Goal: Information Seeking & Learning: Learn about a topic

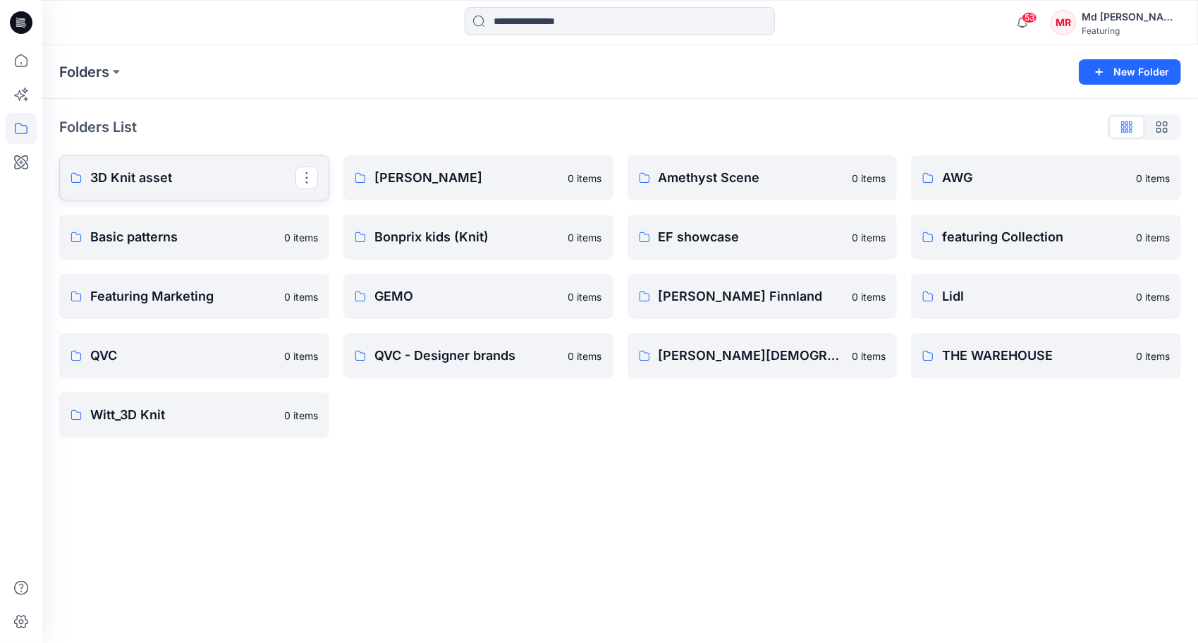
click at [135, 181] on p "3D Knit asset" at bounding box center [192, 178] width 205 height 20
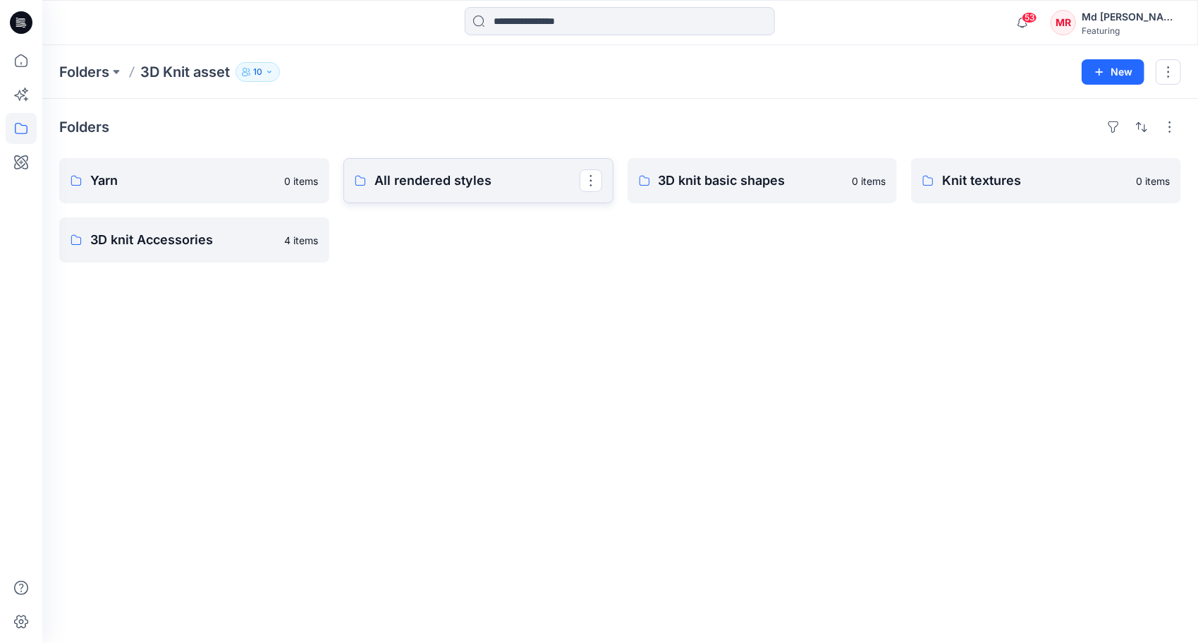
click at [407, 189] on p "All rendered styles" at bounding box center [477, 181] width 205 height 20
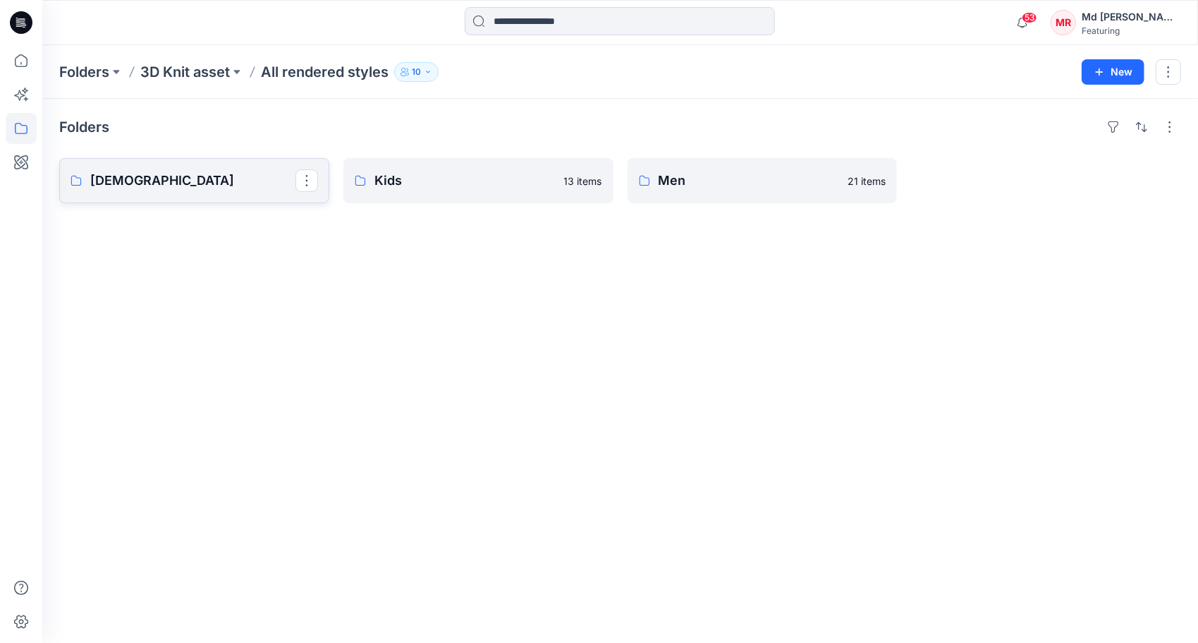
click at [164, 176] on p "[DEMOGRAPHIC_DATA]" at bounding box center [192, 181] width 205 height 20
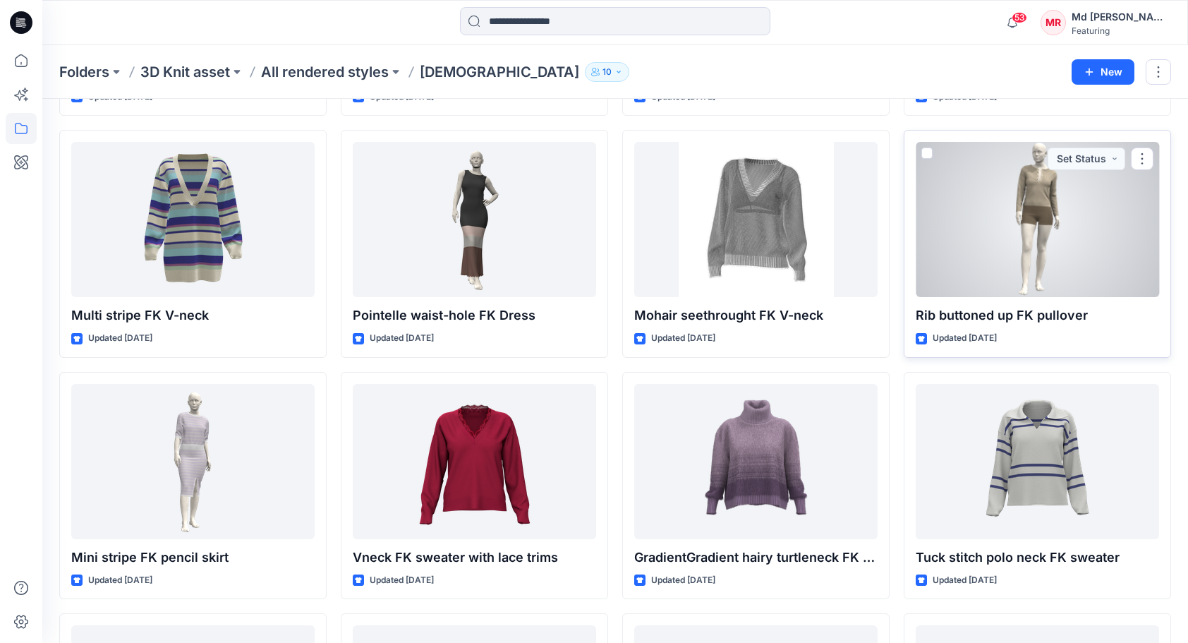
scroll to position [4628, 0]
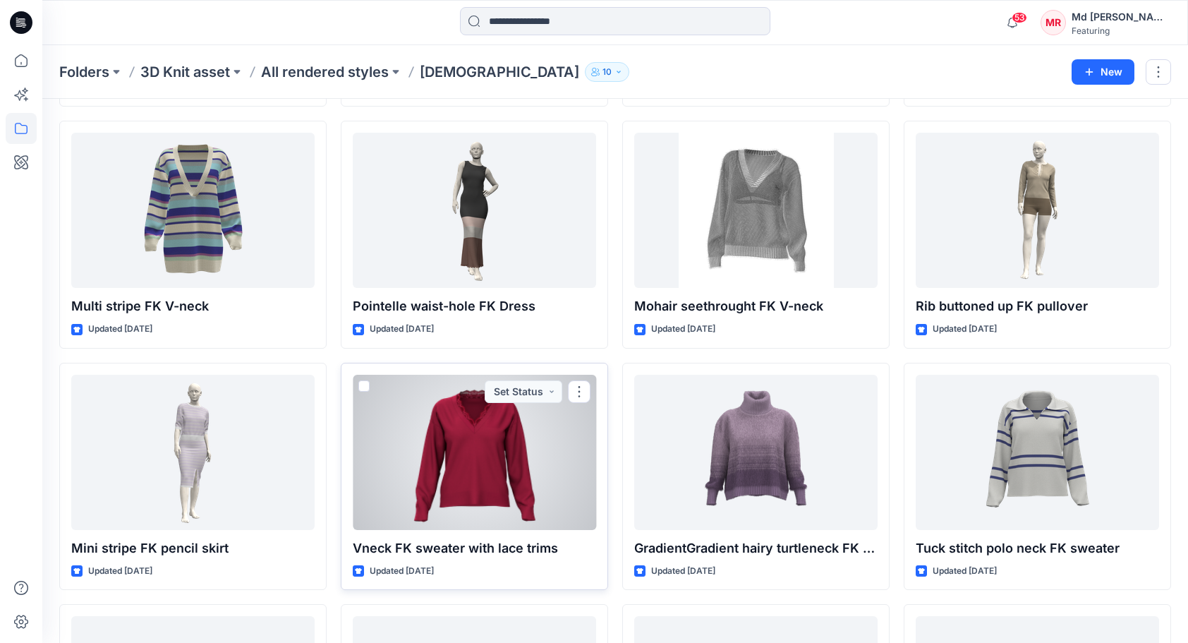
click at [434, 468] on div at bounding box center [474, 452] width 243 height 155
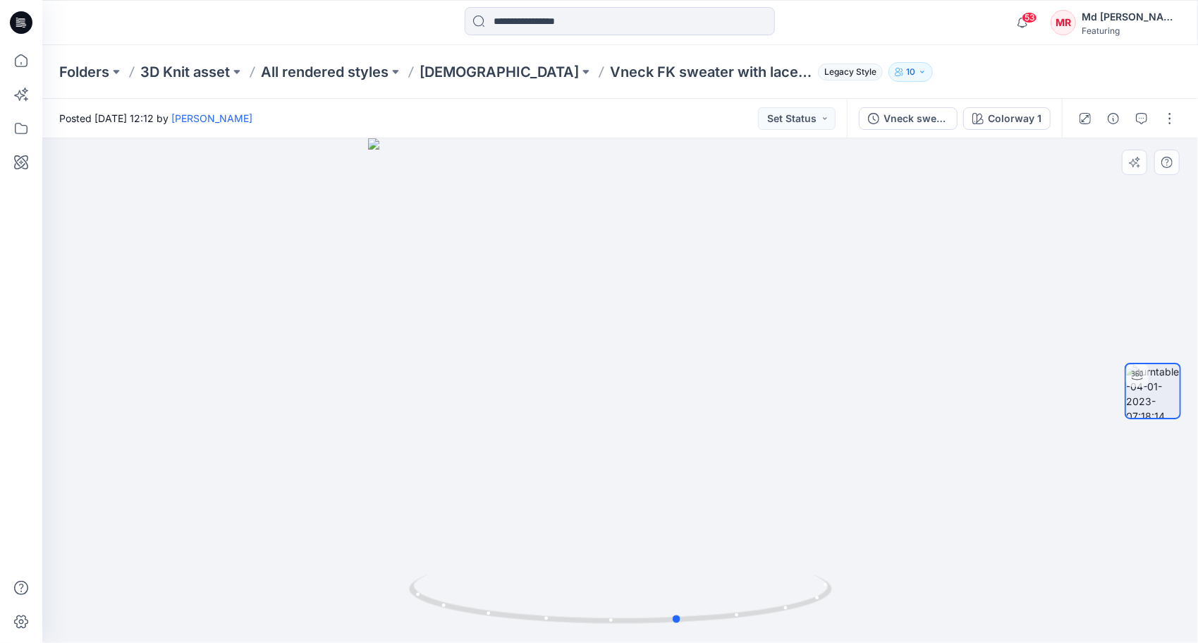
drag, startPoint x: 617, startPoint y: 623, endPoint x: 1099, endPoint y: 569, distance: 484.7
click at [1099, 569] on div at bounding box center [620, 390] width 1156 height 504
drag, startPoint x: 605, startPoint y: 269, endPoint x: 633, endPoint y: 422, distance: 154.9
click at [633, 422] on img at bounding box center [620, 361] width 931 height 566
click at [1136, 117] on icon "button" at bounding box center [1141, 118] width 11 height 11
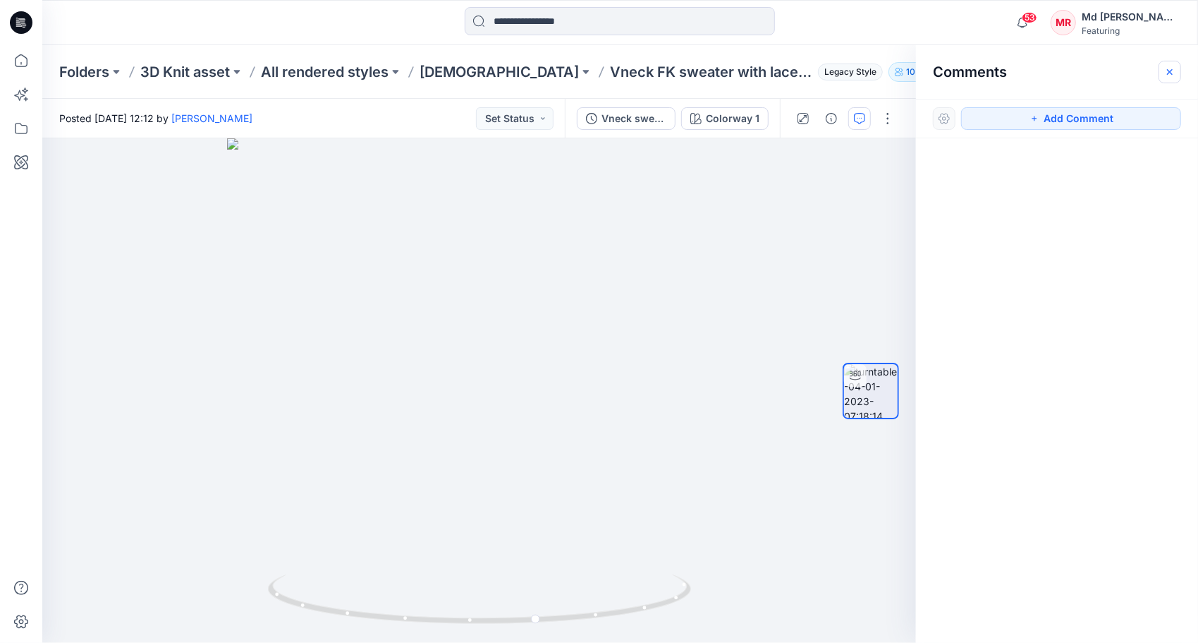
click at [1171, 72] on icon "button" at bounding box center [1170, 71] width 6 height 6
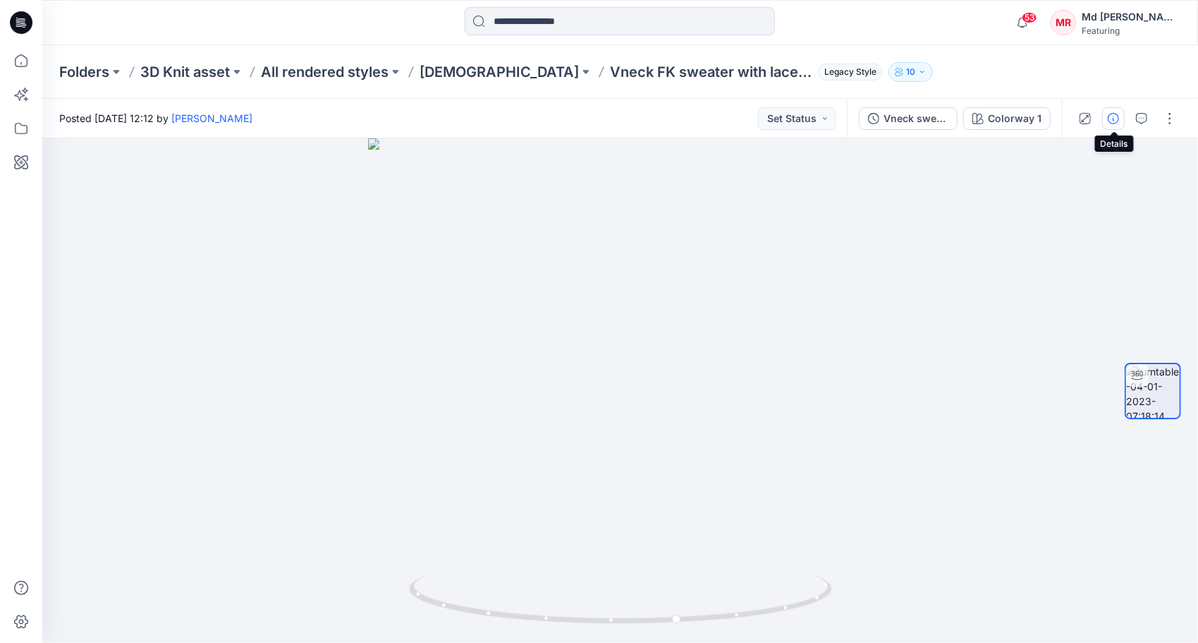
click at [1116, 119] on icon "button" at bounding box center [1113, 118] width 11 height 11
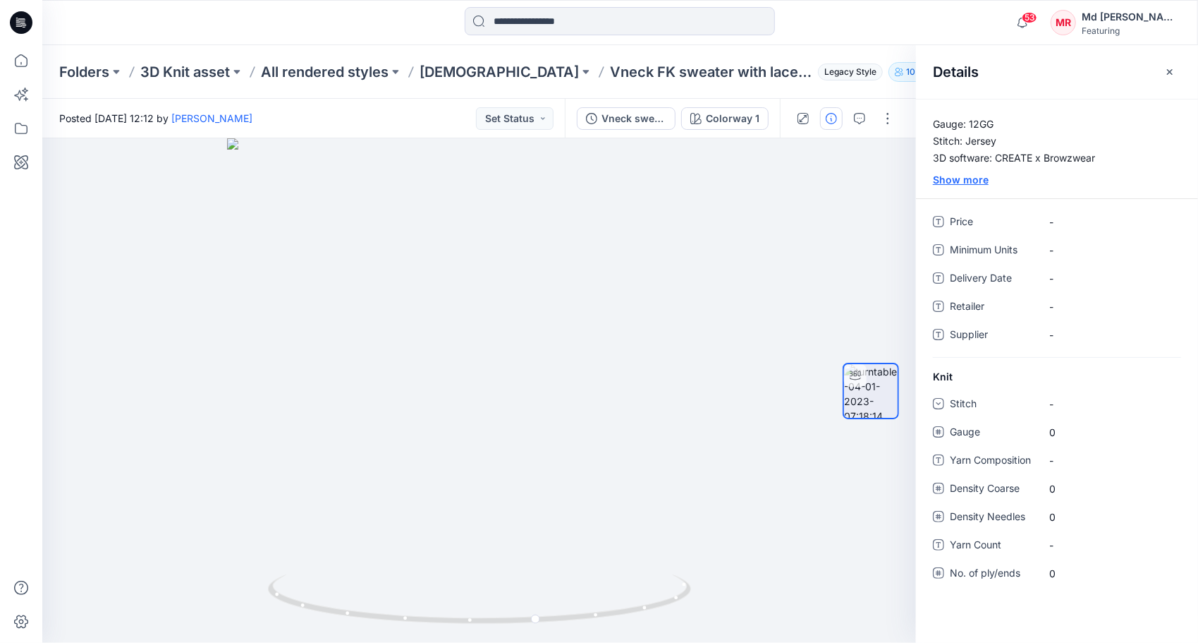
click at [971, 175] on div "Show more" at bounding box center [1057, 179] width 282 height 15
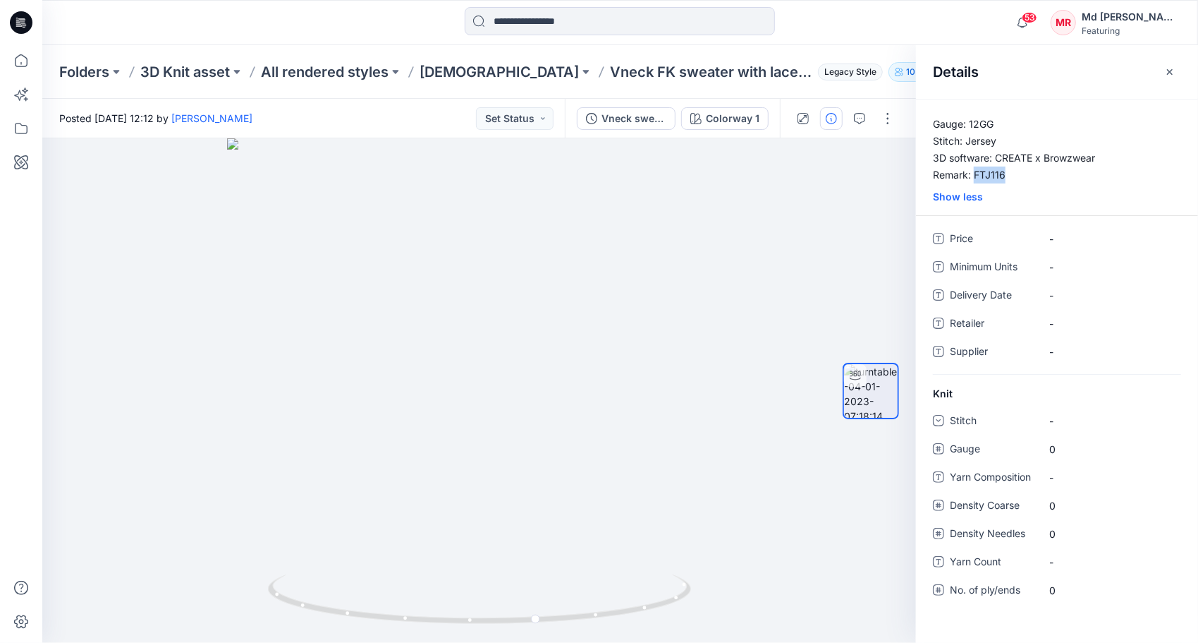
drag, startPoint x: 974, startPoint y: 174, endPoint x: 1017, endPoint y: 174, distance: 43.0
click at [1017, 174] on p "Gauge: 12GG Stitch: Jersey 3D software: CREATE x Browzwear Remark: FTJ116" at bounding box center [1057, 150] width 282 height 68
drag, startPoint x: 1017, startPoint y: 174, endPoint x: 999, endPoint y: 171, distance: 18.6
copy p "FTJ116"
click at [848, 75] on div "Folders 3D Knit asset All rendered styles Ladies Vneck FK sweater with lace tri…" at bounding box center [565, 72] width 1012 height 20
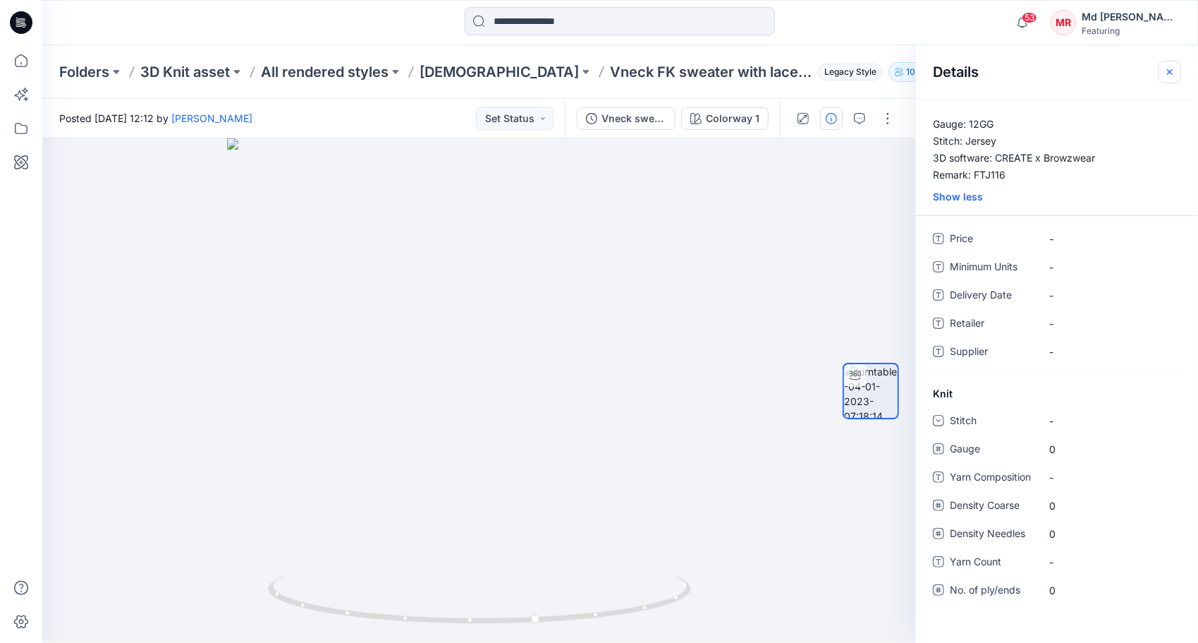
click at [1167, 71] on icon "button" at bounding box center [1169, 71] width 11 height 11
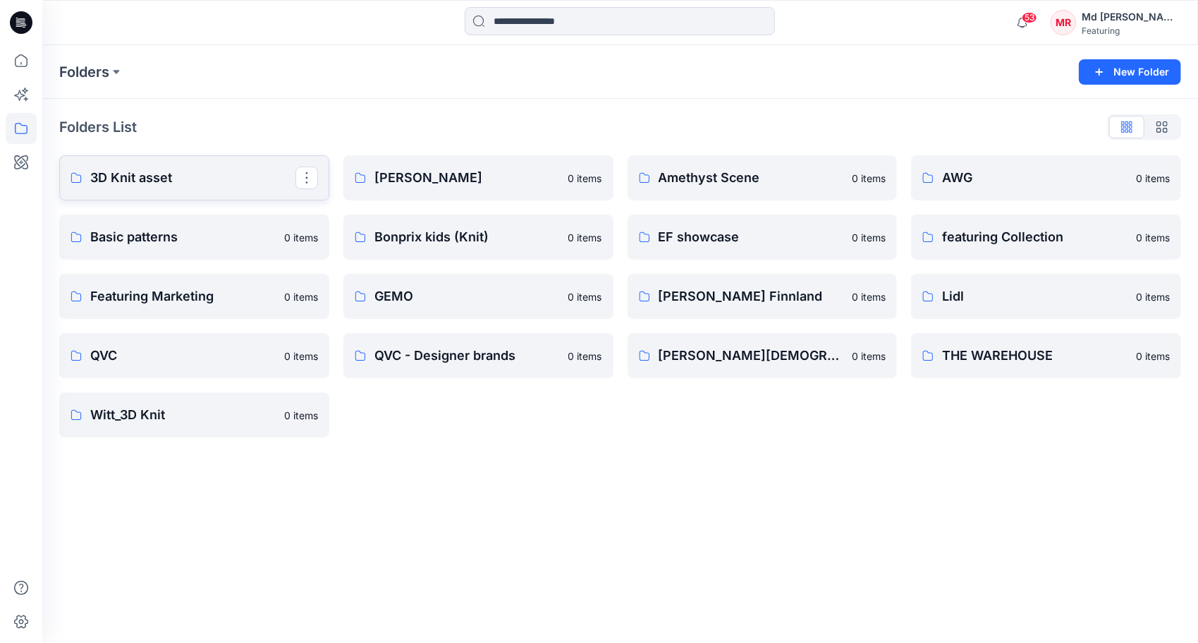
click at [189, 180] on p "3D Knit asset" at bounding box center [192, 178] width 205 height 20
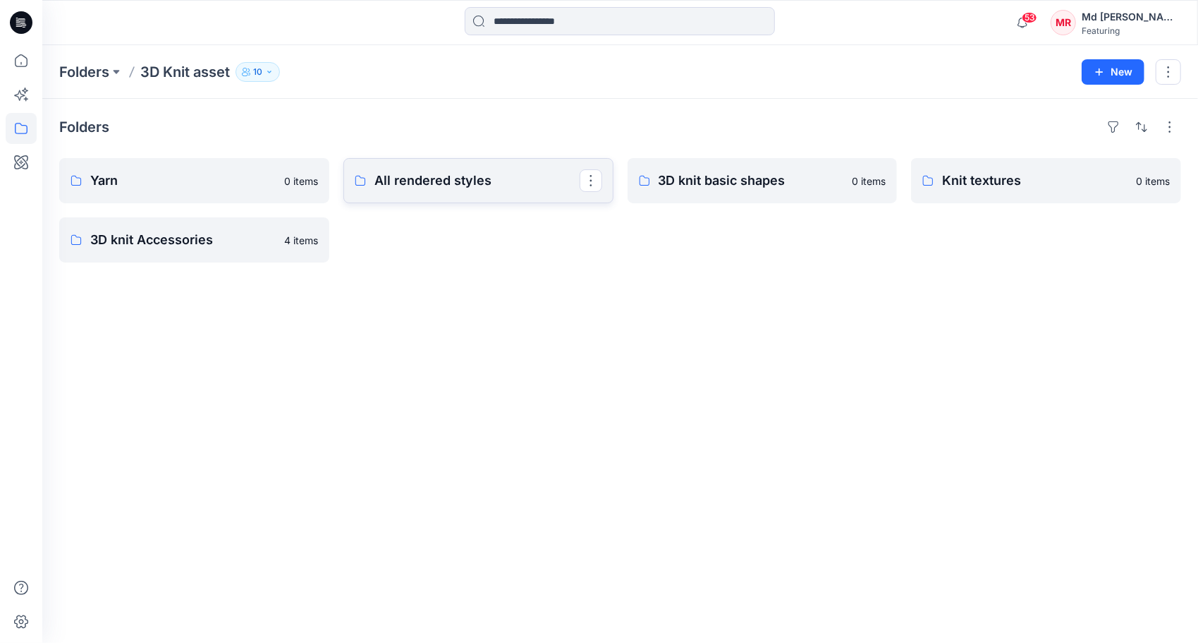
click at [407, 179] on p "All rendered styles" at bounding box center [477, 181] width 205 height 20
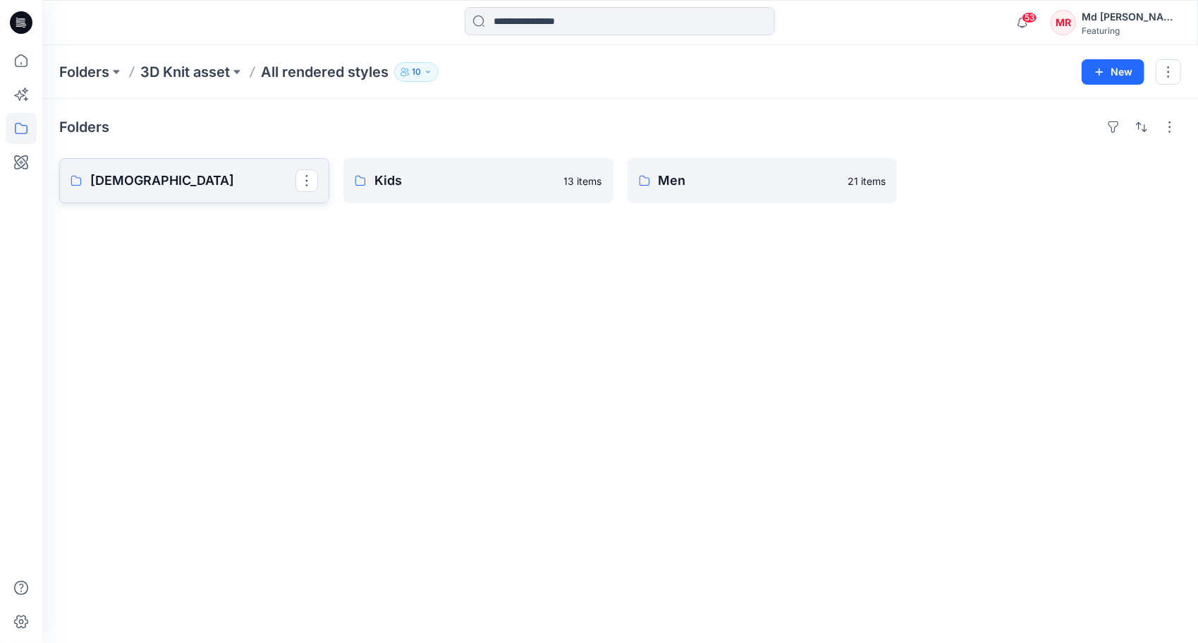
click at [155, 181] on p "[DEMOGRAPHIC_DATA]" at bounding box center [192, 181] width 205 height 20
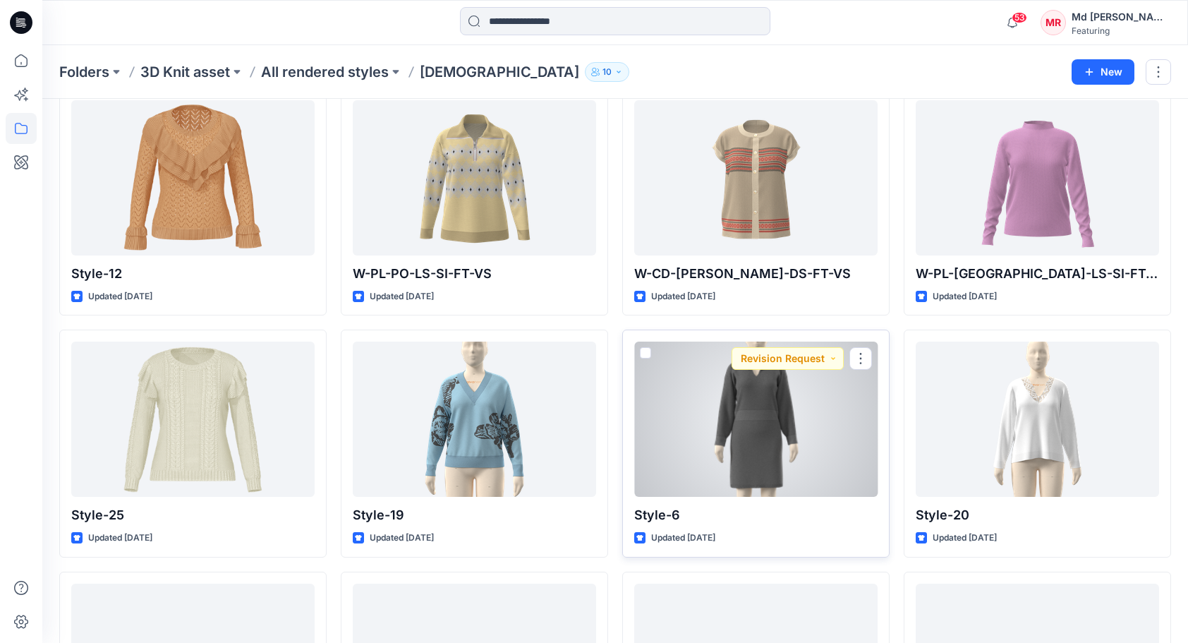
scroll to position [362, 0]
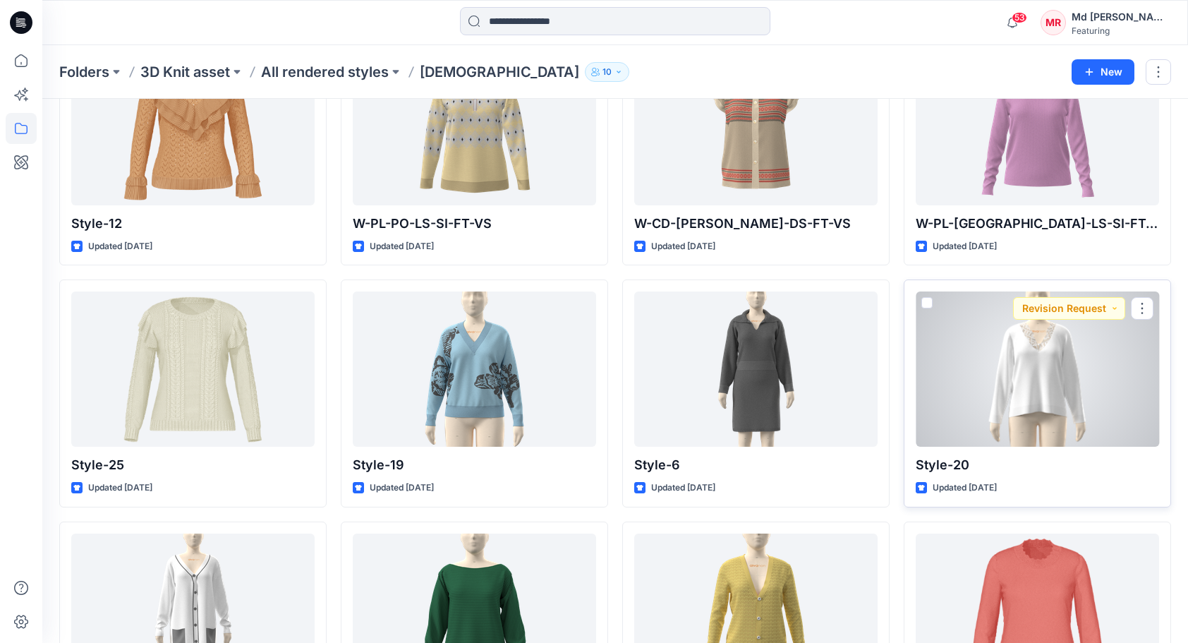
click at [1023, 384] on div at bounding box center [1036, 368] width 243 height 155
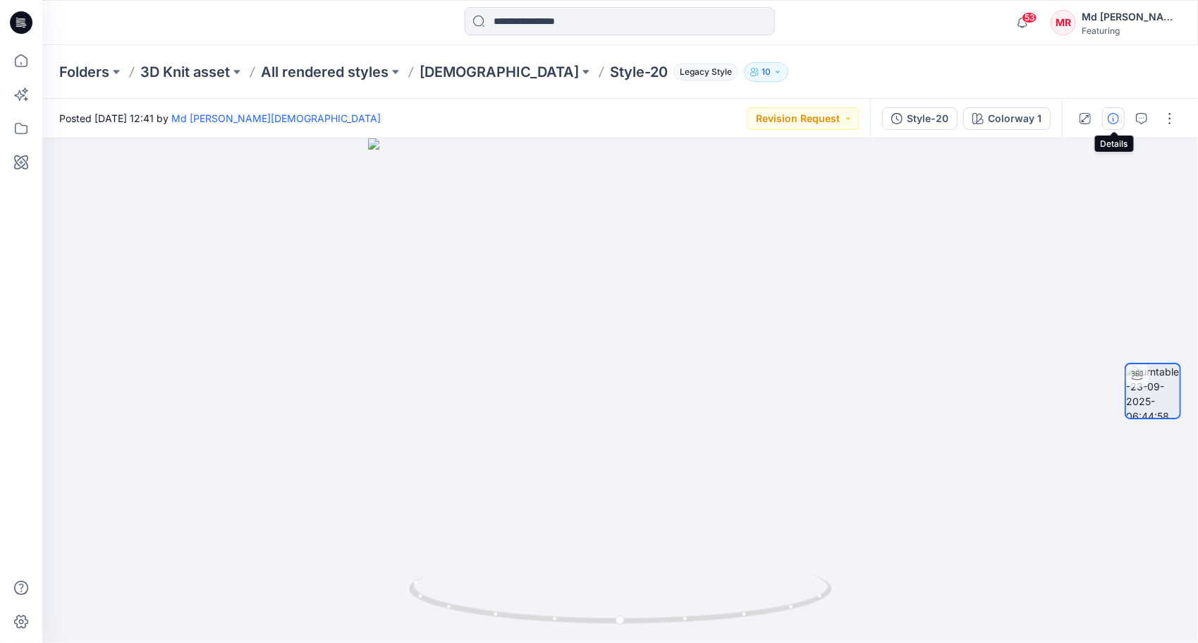
click at [1114, 123] on icon "button" at bounding box center [1113, 118] width 11 height 11
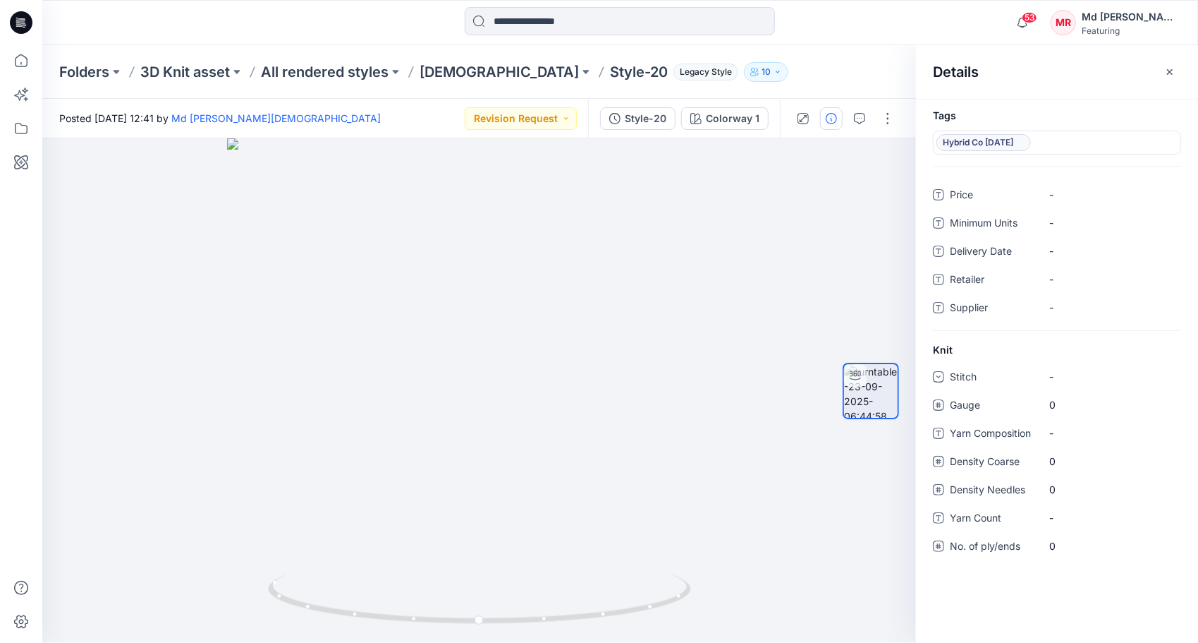
click at [1114, 123] on div "Hybrid Co [DATE]" at bounding box center [1057, 138] width 282 height 32
click at [846, 233] on div at bounding box center [871, 390] width 56 height 353
click at [1173, 70] on icon "button" at bounding box center [1169, 71] width 11 height 11
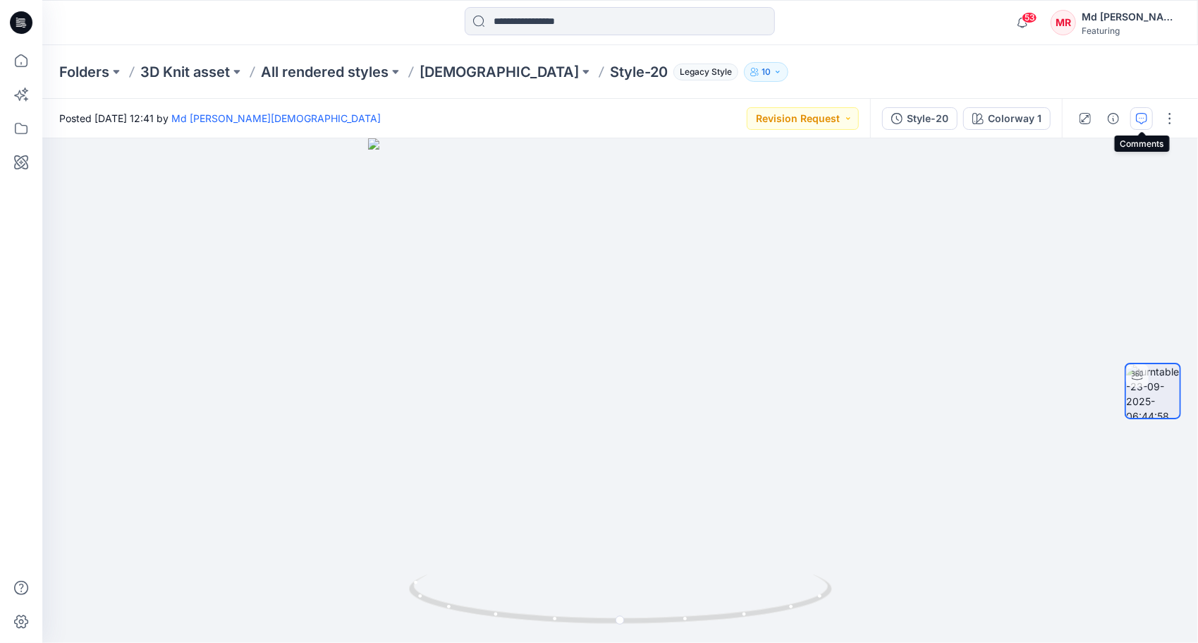
click at [1140, 113] on icon "button" at bounding box center [1141, 118] width 11 height 11
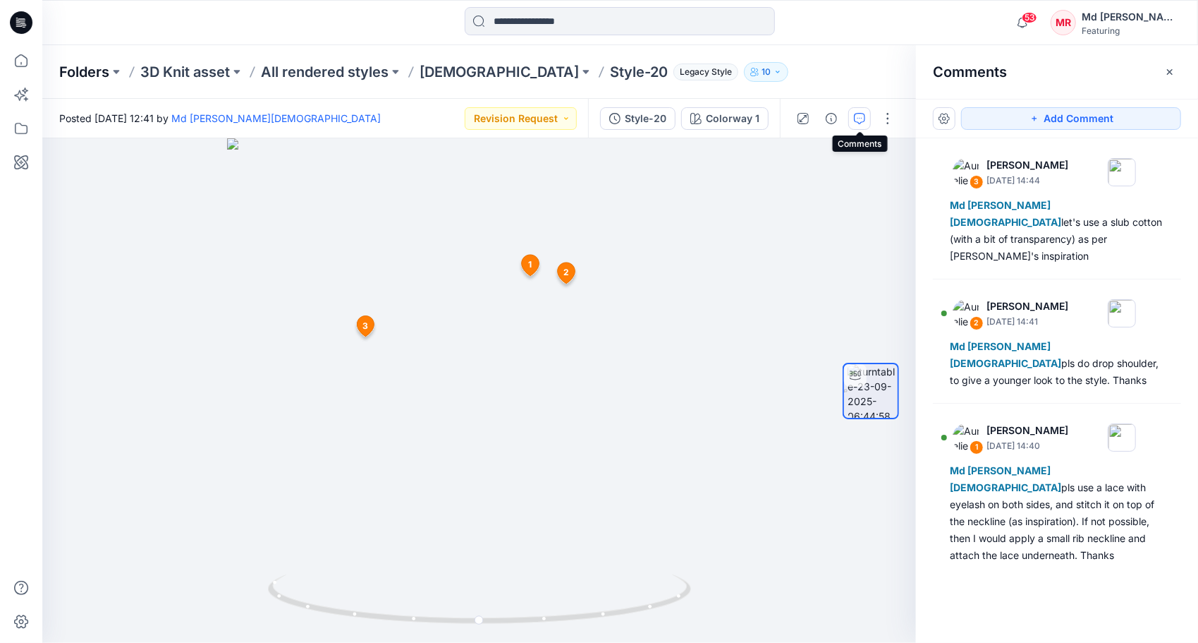
click at [86, 71] on p "Folders" at bounding box center [84, 72] width 50 height 20
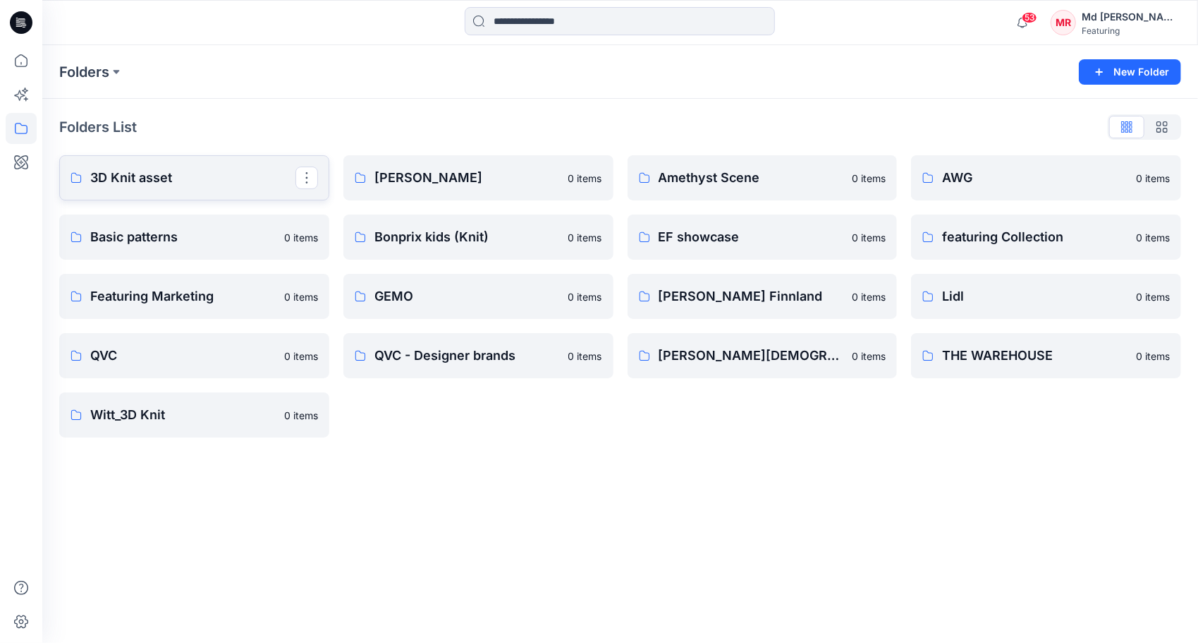
click at [130, 181] on p "3D Knit asset" at bounding box center [192, 178] width 205 height 20
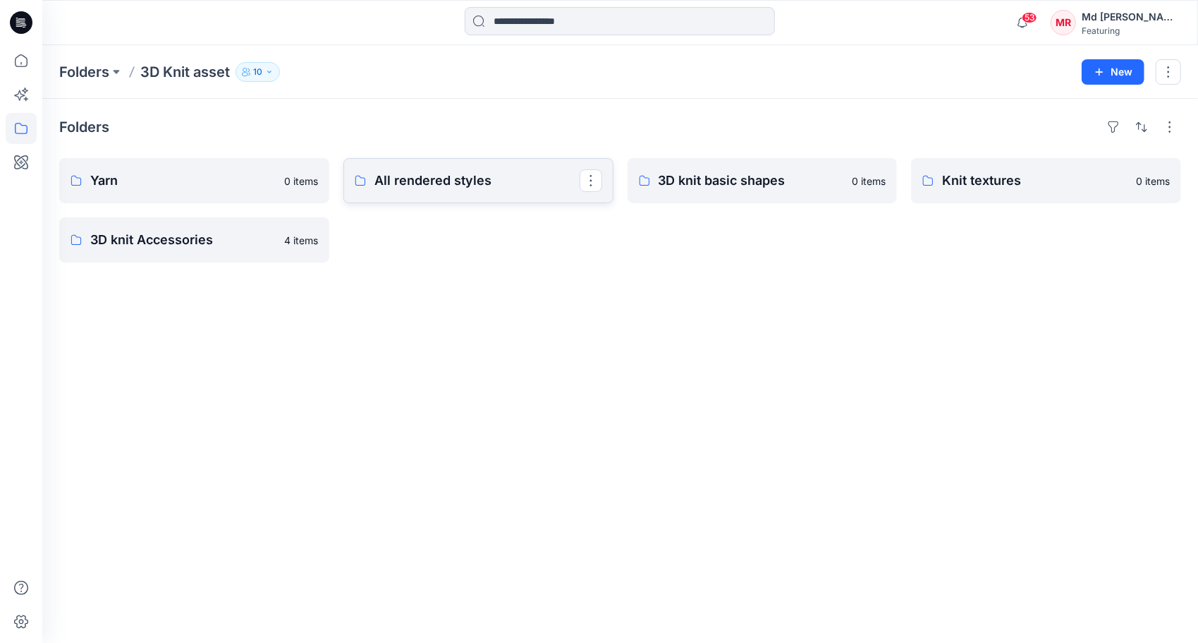
click at [472, 183] on p "All rendered styles" at bounding box center [477, 181] width 205 height 20
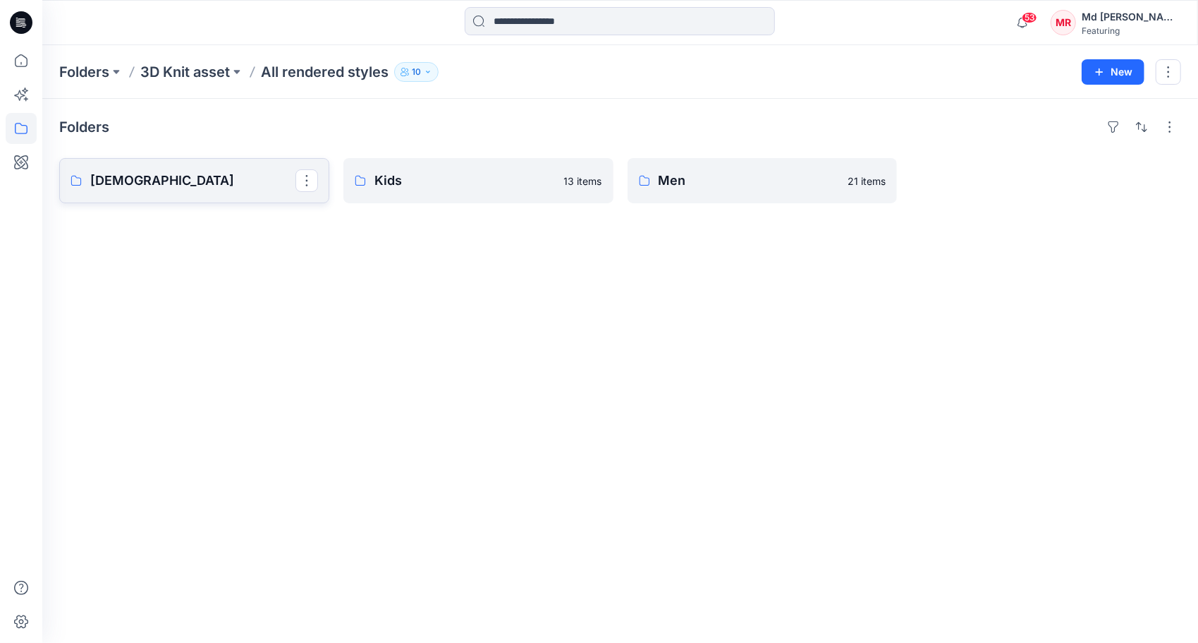
click at [109, 190] on link "[DEMOGRAPHIC_DATA]" at bounding box center [194, 180] width 270 height 45
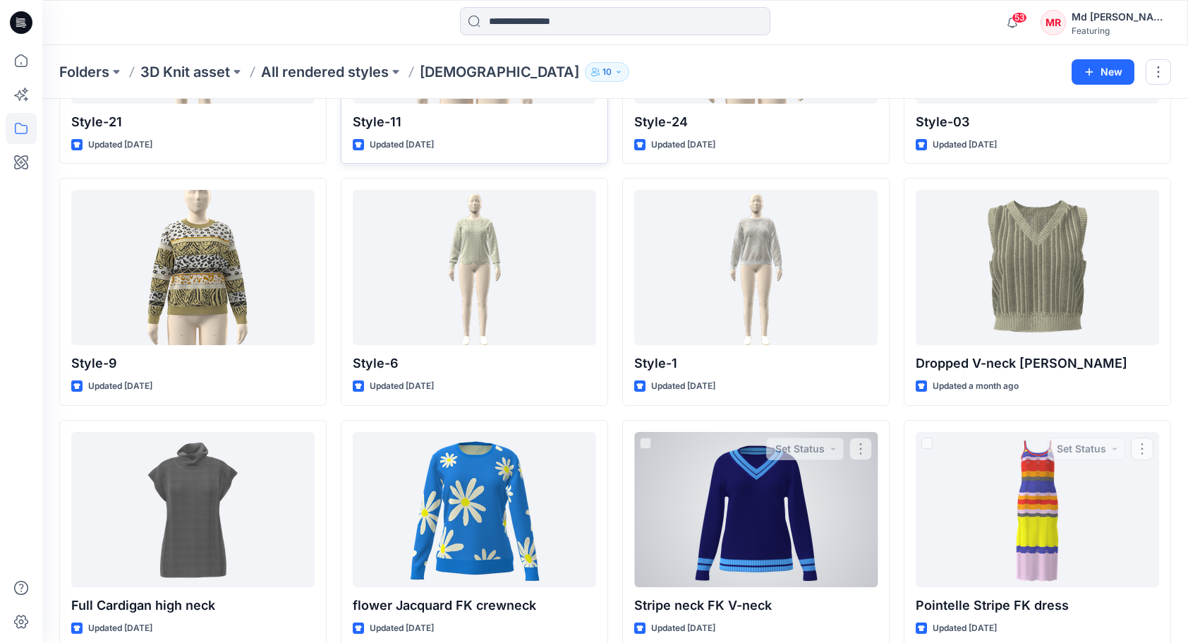
scroll to position [680, 0]
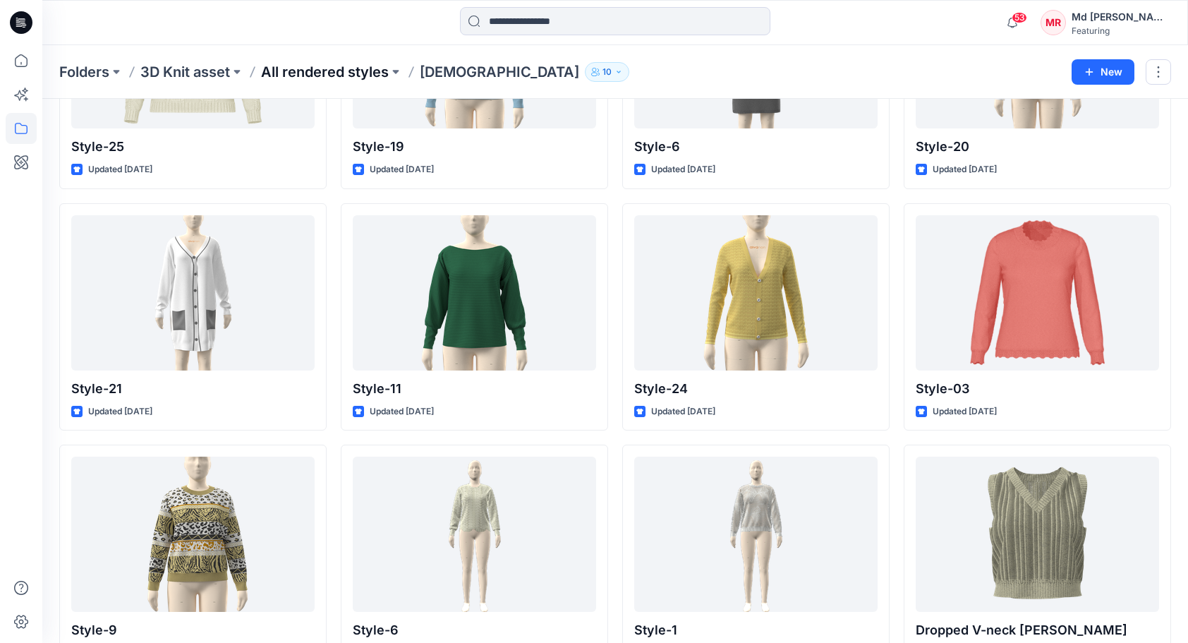
click at [347, 71] on p "All rendered styles" at bounding box center [325, 72] width 128 height 20
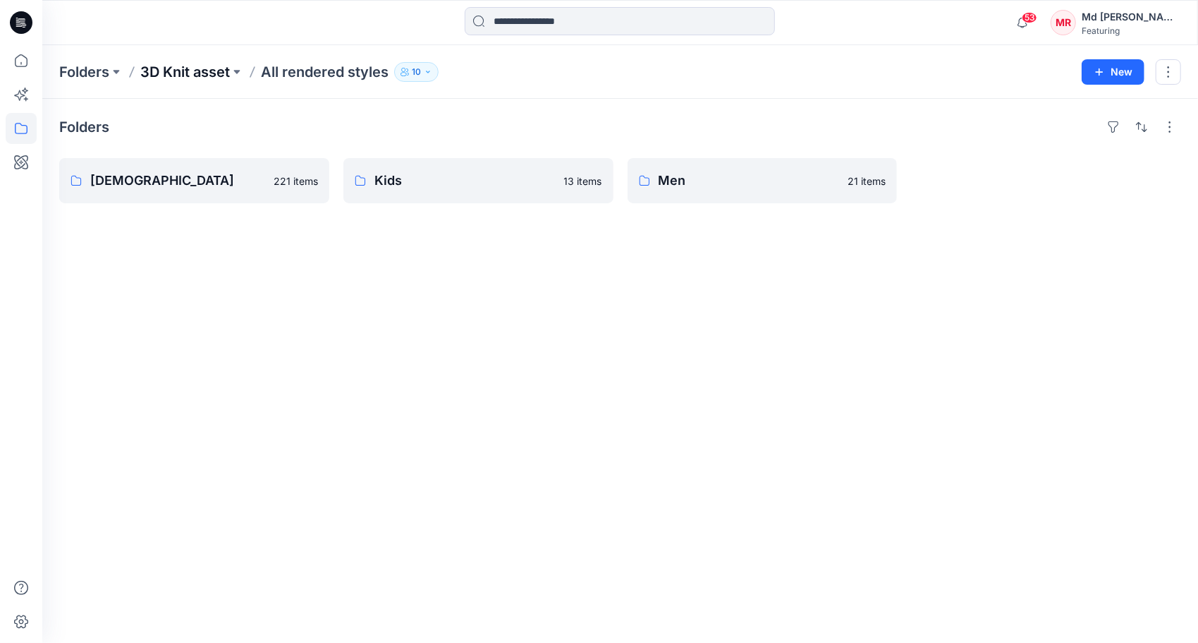
click at [207, 65] on p "3D Knit asset" at bounding box center [185, 72] width 90 height 20
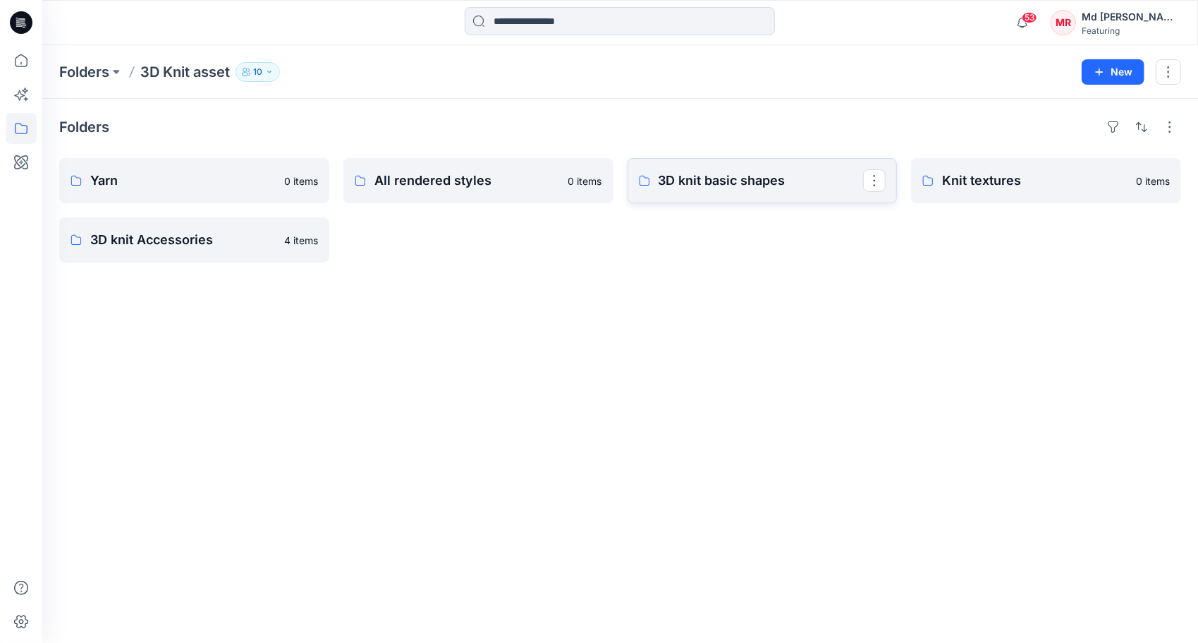
click at [696, 185] on p "3D knit basic shapes" at bounding box center [761, 181] width 205 height 20
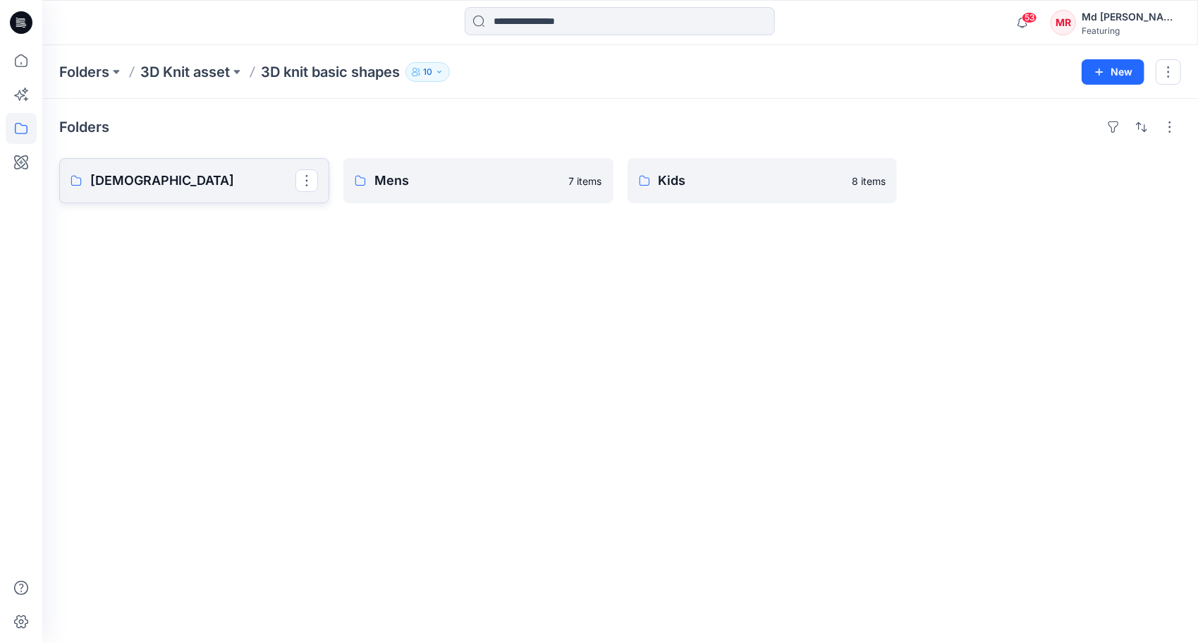
click at [182, 181] on p "[DEMOGRAPHIC_DATA]" at bounding box center [192, 181] width 205 height 20
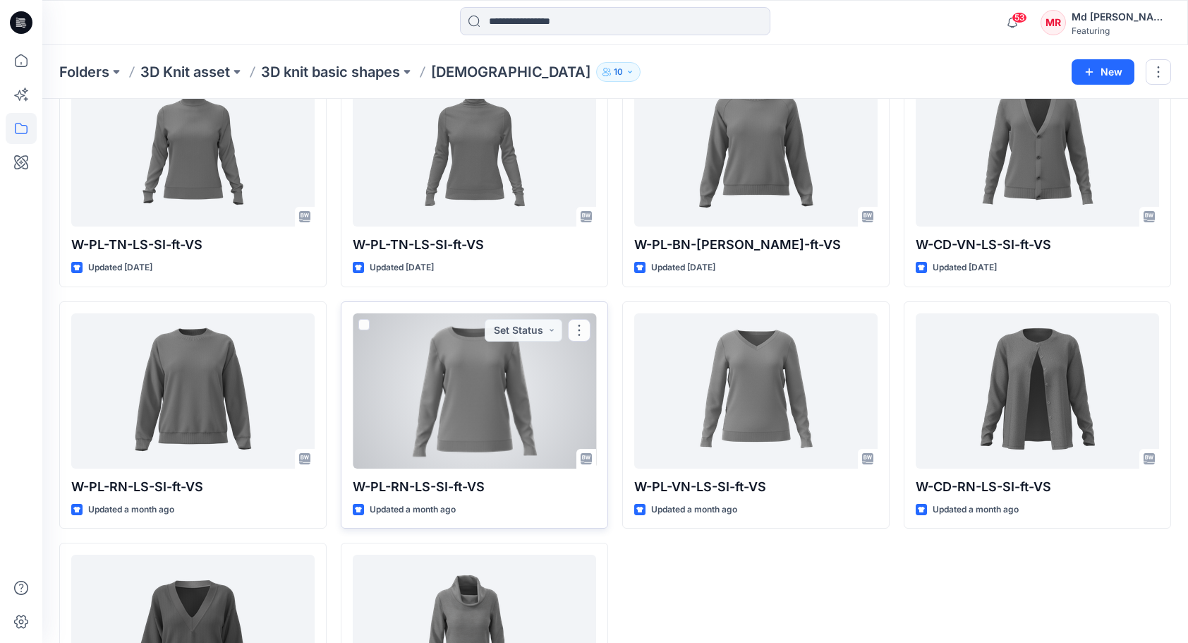
scroll to position [1205, 0]
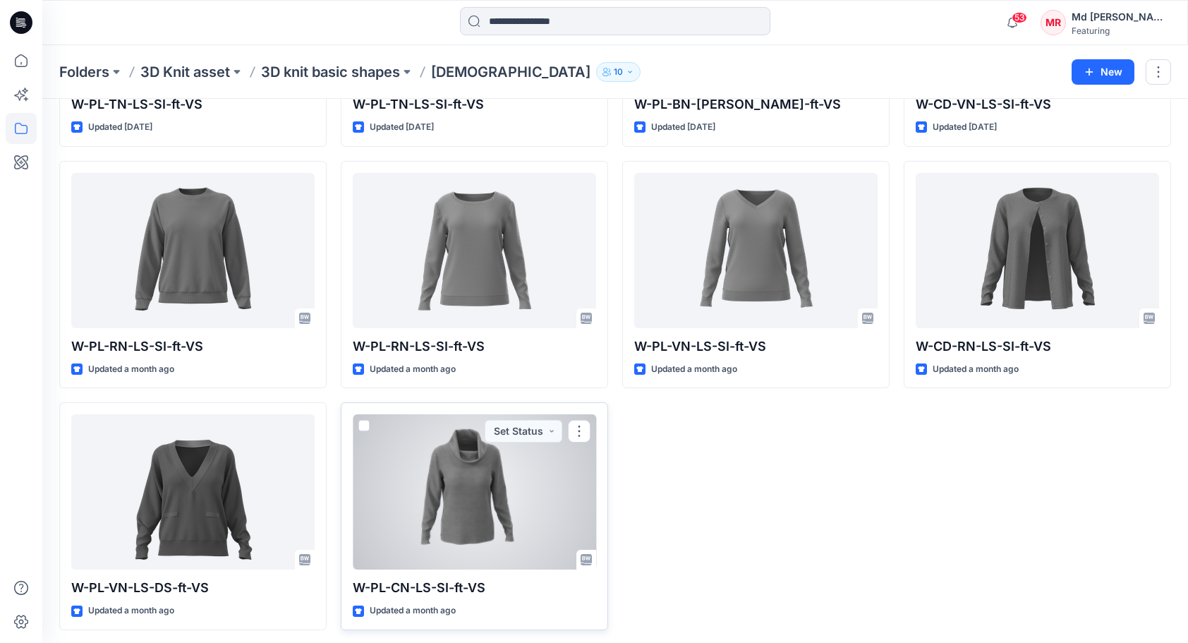
click at [499, 518] on div at bounding box center [474, 491] width 243 height 155
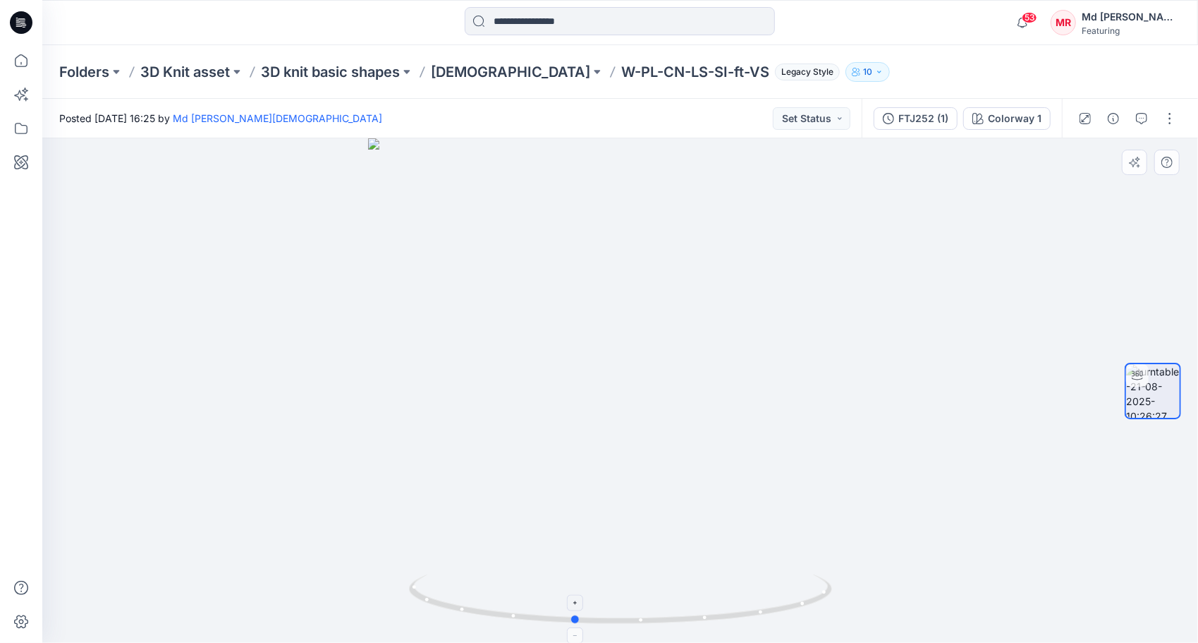
drag, startPoint x: 622, startPoint y: 618, endPoint x: 573, endPoint y: 580, distance: 61.8
click at [573, 580] on icon at bounding box center [622, 600] width 427 height 53
click at [1143, 118] on icon "button" at bounding box center [1141, 118] width 11 height 11
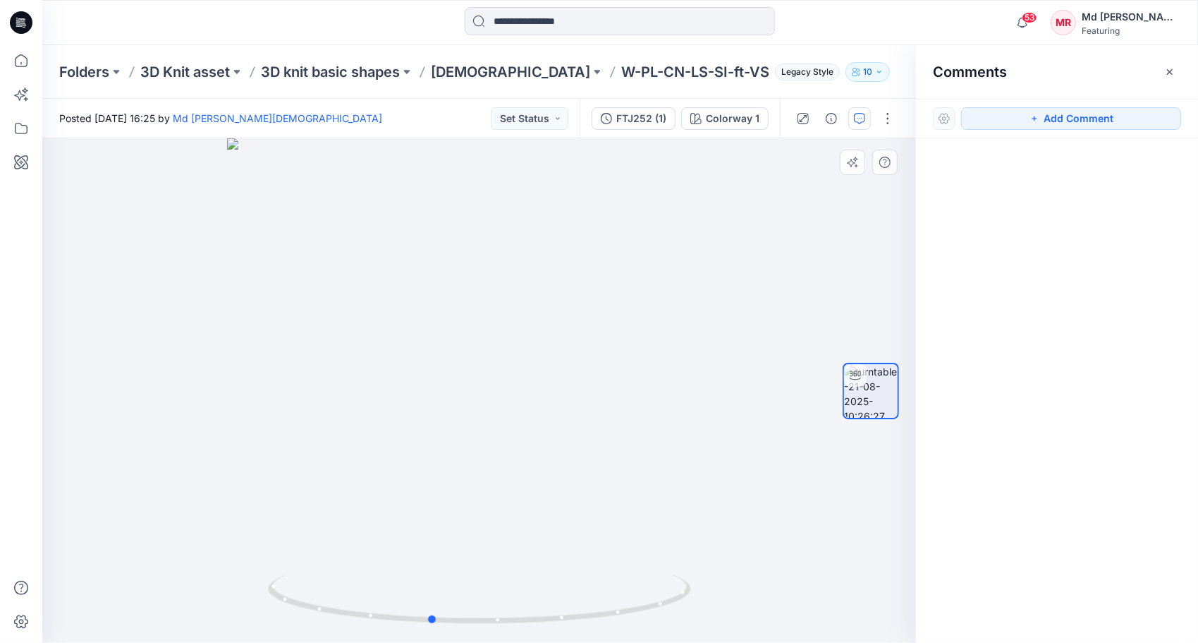
click at [652, 189] on div at bounding box center [479, 390] width 874 height 504
click at [839, 54] on div "Folders 3D Knit asset 3D knit basic shapes [DEMOGRAPHIC_DATA] W-PL-CN-LS-SI-ft-…" at bounding box center [620, 72] width 1156 height 54
click at [1165, 67] on icon "button" at bounding box center [1169, 71] width 11 height 11
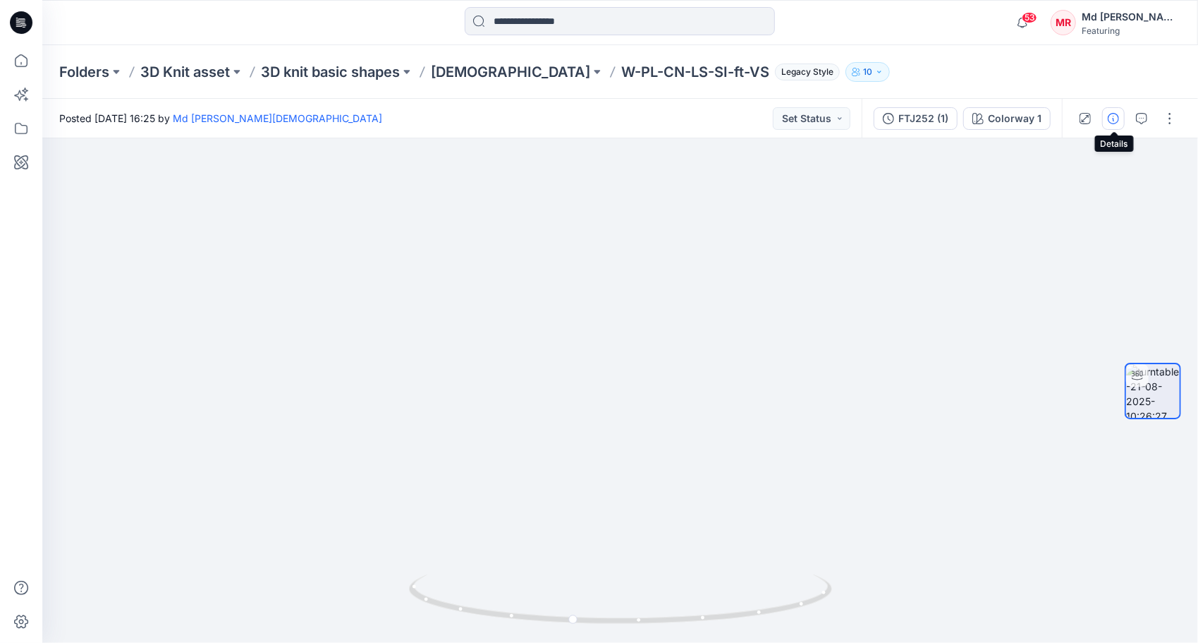
click at [1115, 123] on icon "button" at bounding box center [1113, 118] width 11 height 11
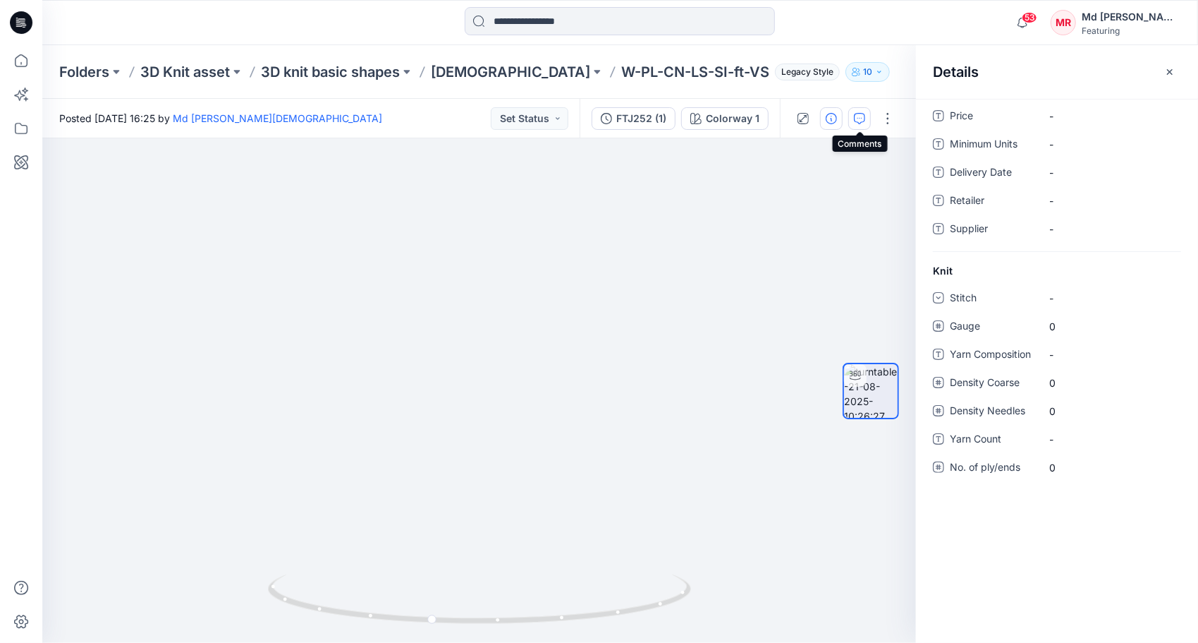
click at [856, 116] on icon "button" at bounding box center [859, 118] width 11 height 11
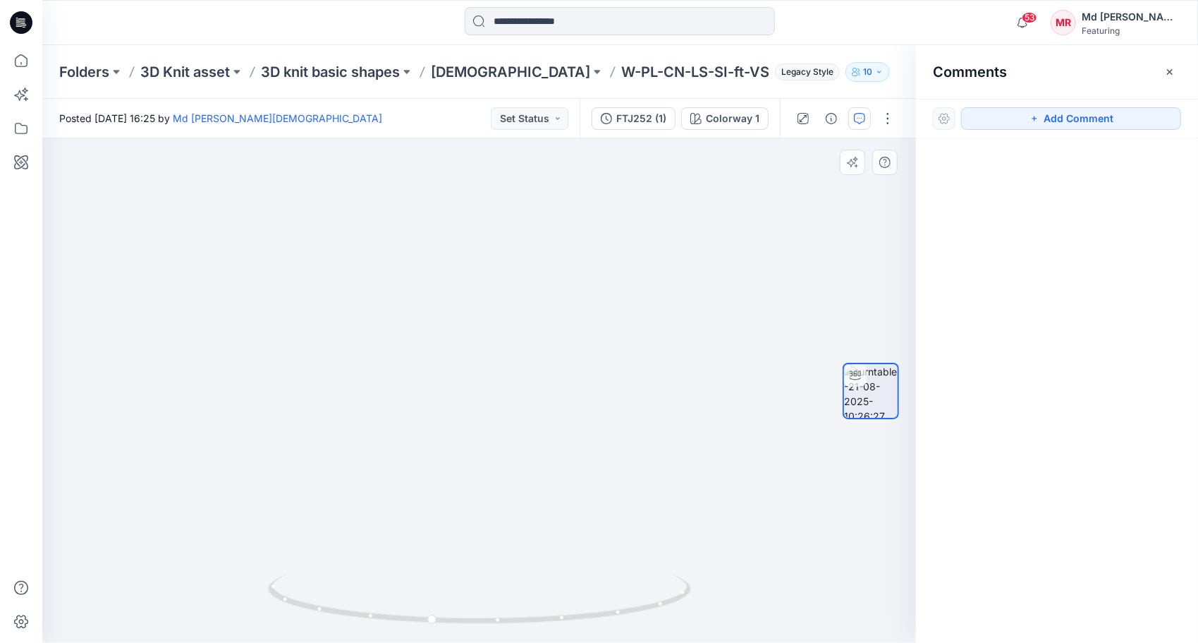
click at [707, 191] on img at bounding box center [480, 373] width 576 height 540
click at [632, 118] on div "FTJ252 (1)" at bounding box center [641, 119] width 50 height 16
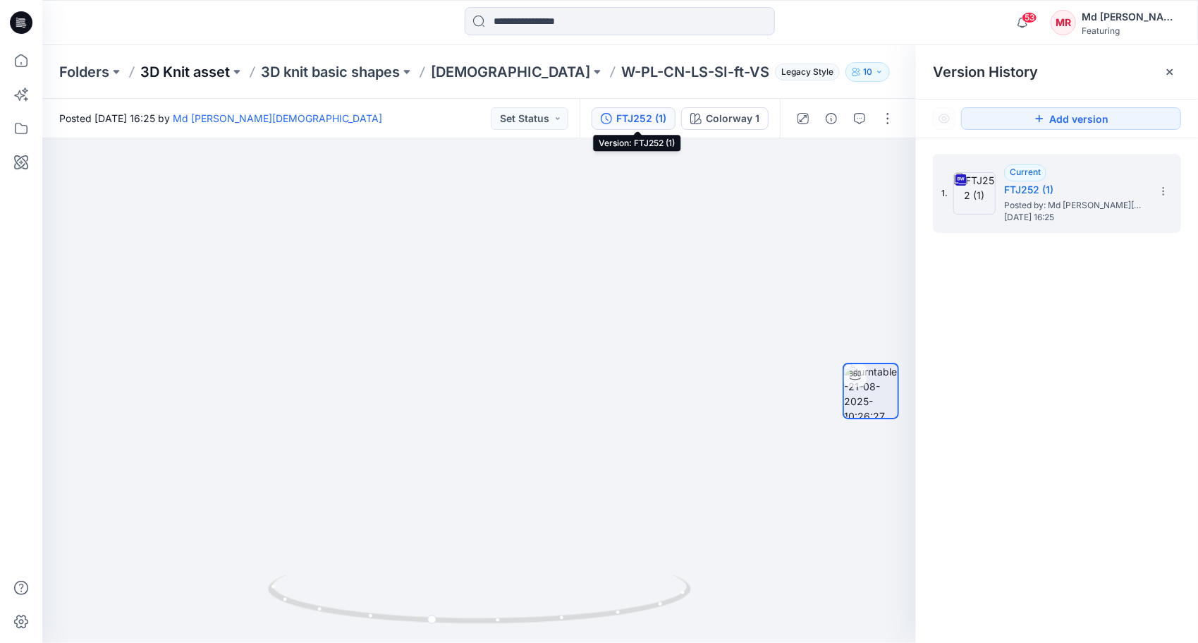
click at [174, 75] on p "3D Knit asset" at bounding box center [185, 72] width 90 height 20
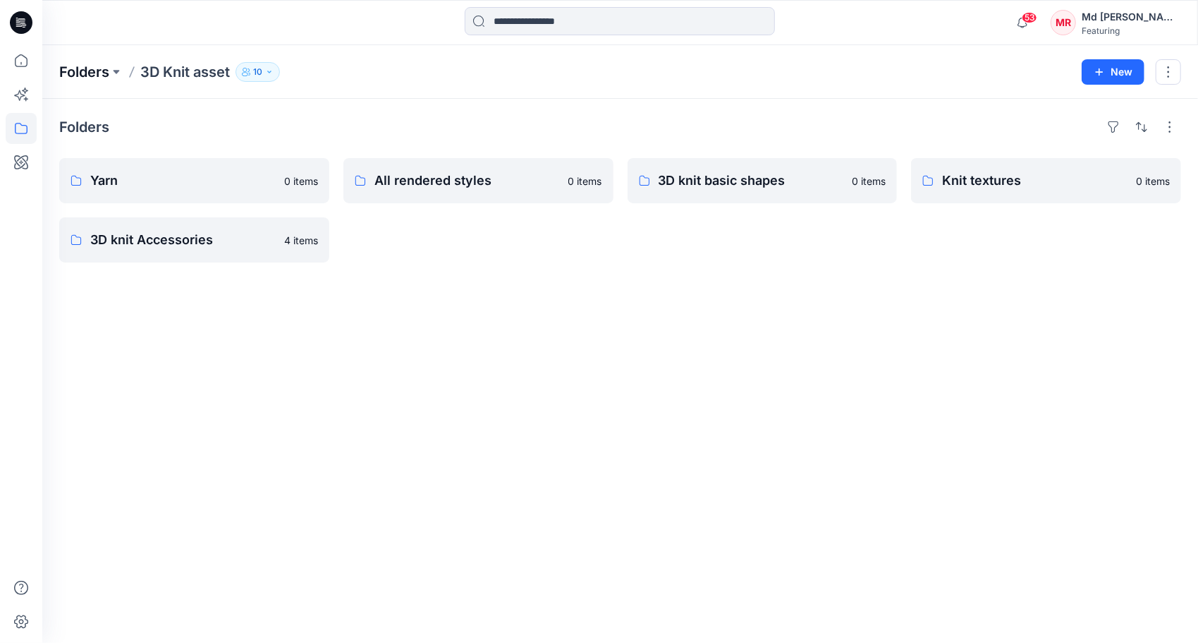
click at [92, 68] on p "Folders" at bounding box center [84, 72] width 50 height 20
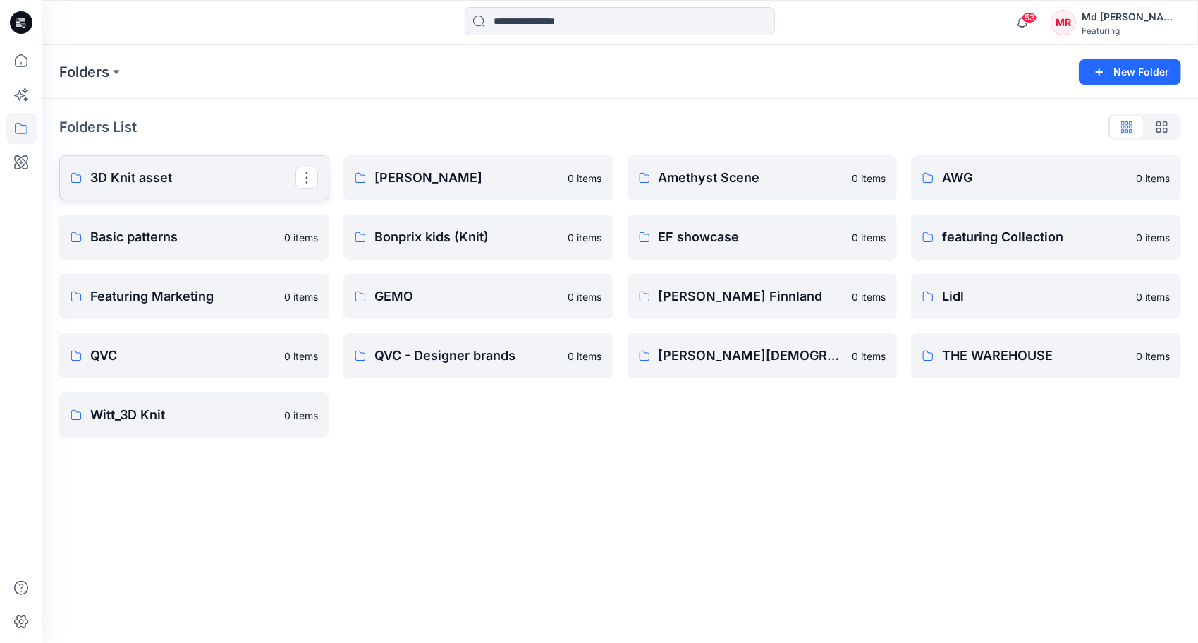
click at [158, 188] on link "3D Knit asset" at bounding box center [194, 177] width 270 height 45
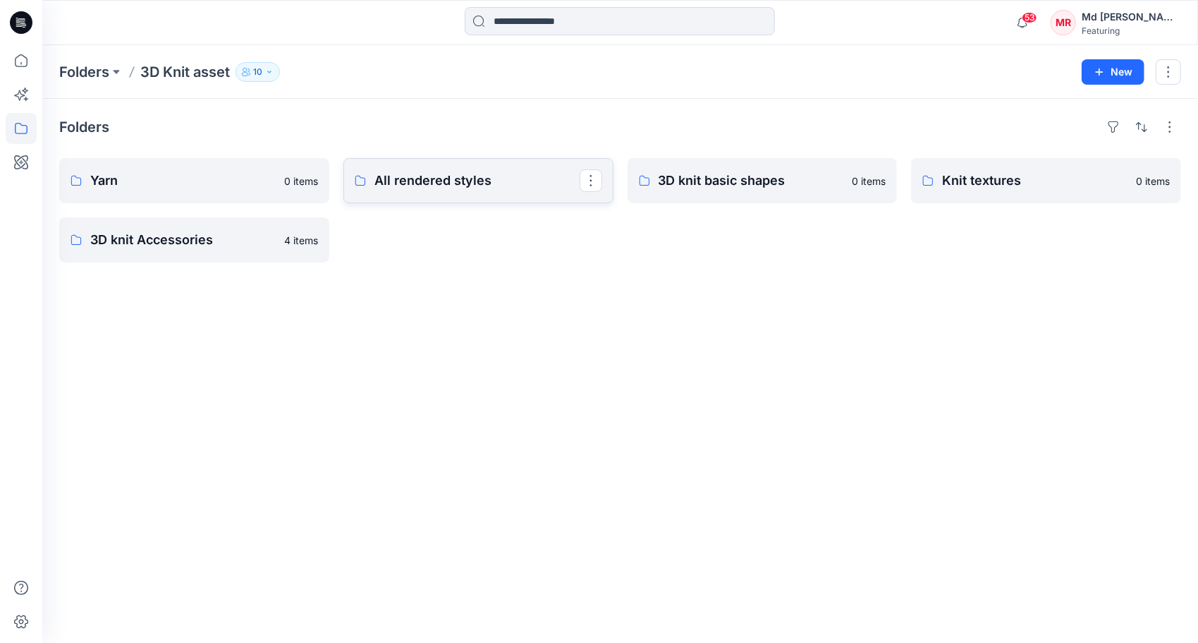
click at [468, 196] on link "All rendered styles" at bounding box center [478, 180] width 270 height 45
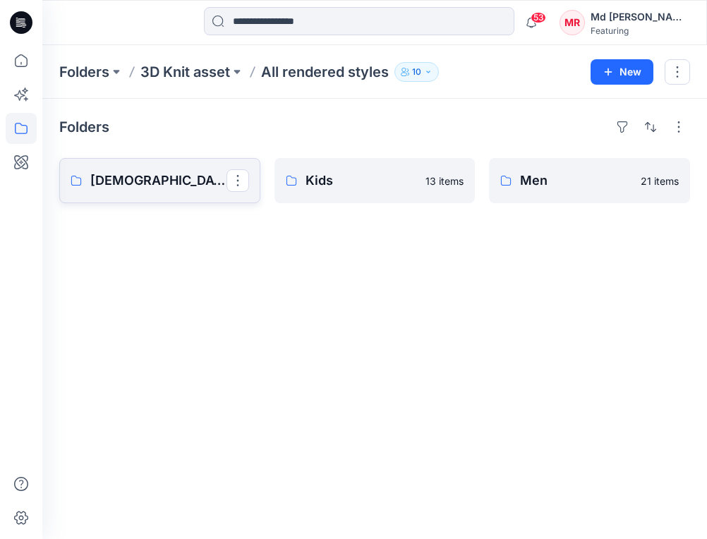
click at [163, 190] on link "[DEMOGRAPHIC_DATA]" at bounding box center [159, 180] width 201 height 45
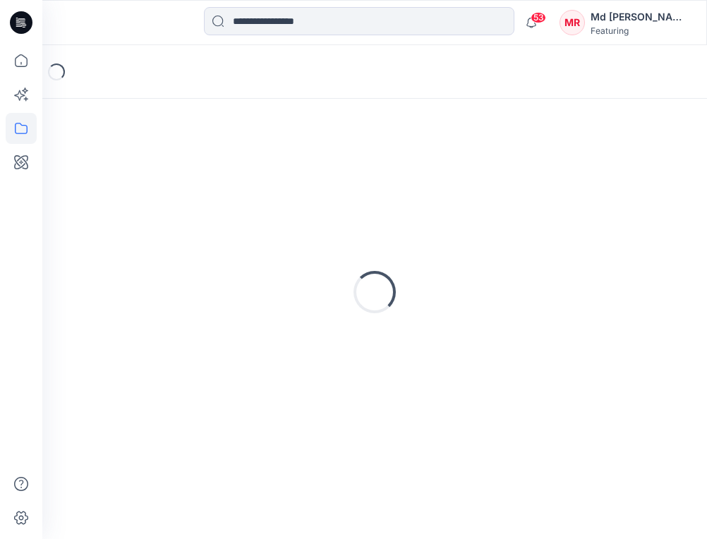
click at [163, 190] on div "Loading..." at bounding box center [374, 292] width 631 height 353
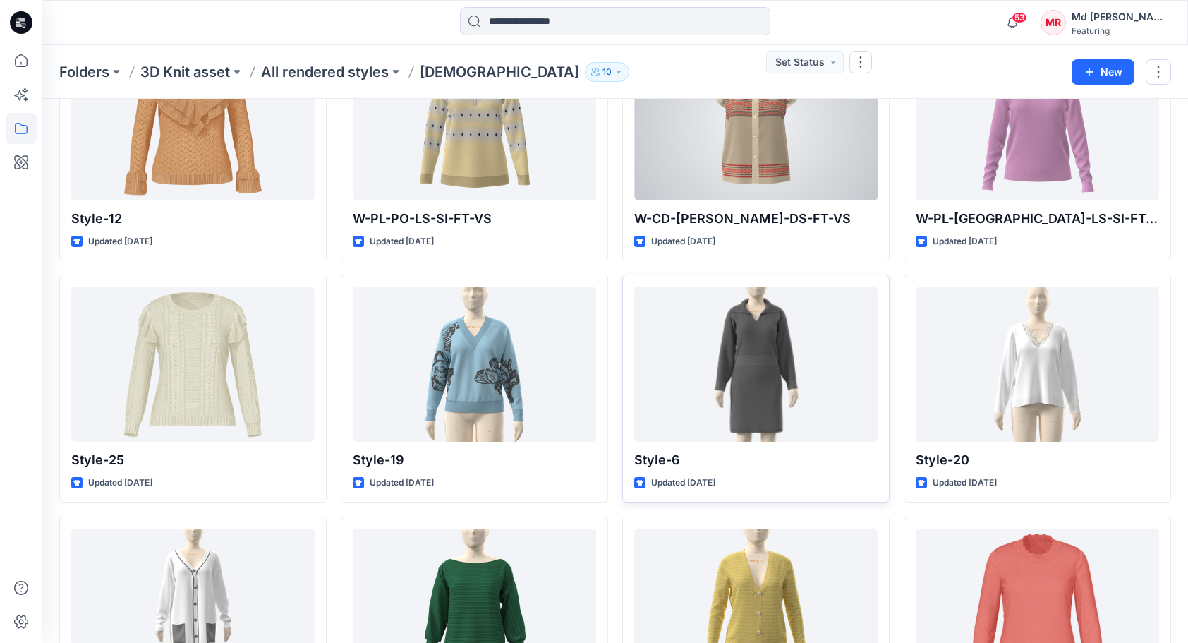
scroll to position [380, 0]
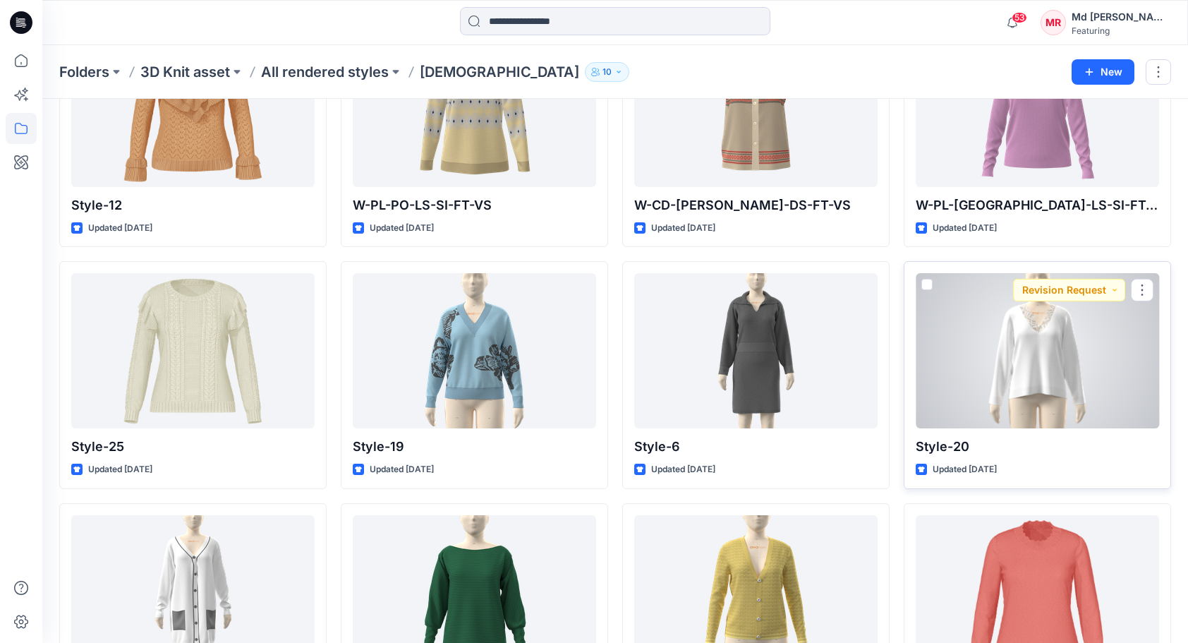
click at [1044, 351] on div at bounding box center [1036, 350] width 243 height 155
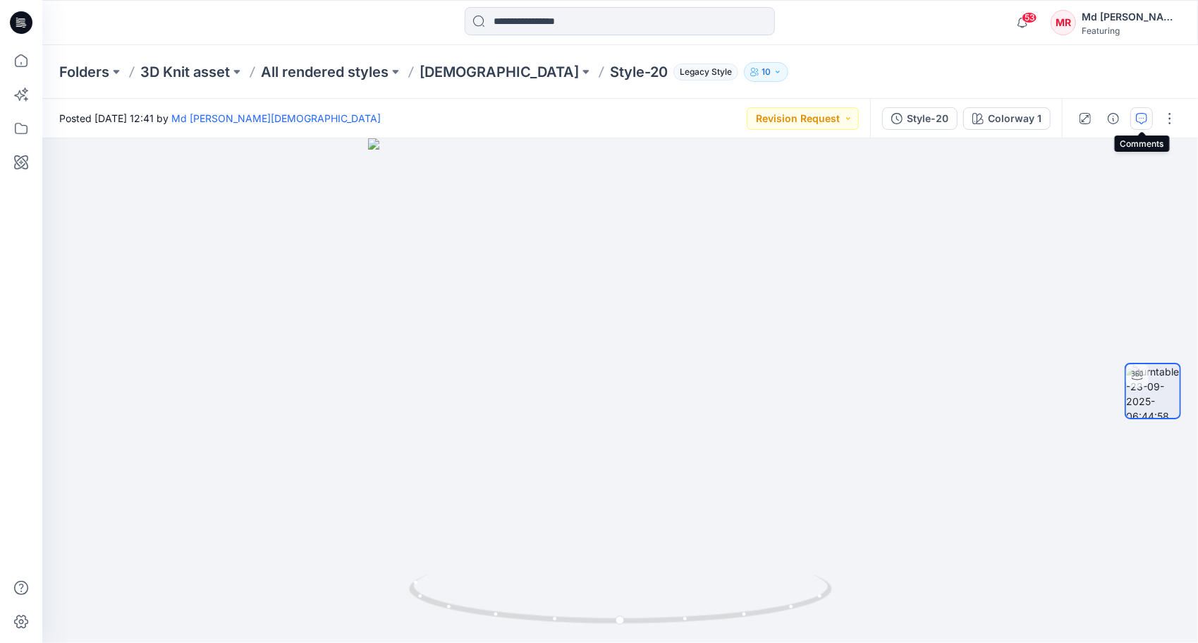
click at [1137, 123] on icon "button" at bounding box center [1141, 118] width 11 height 11
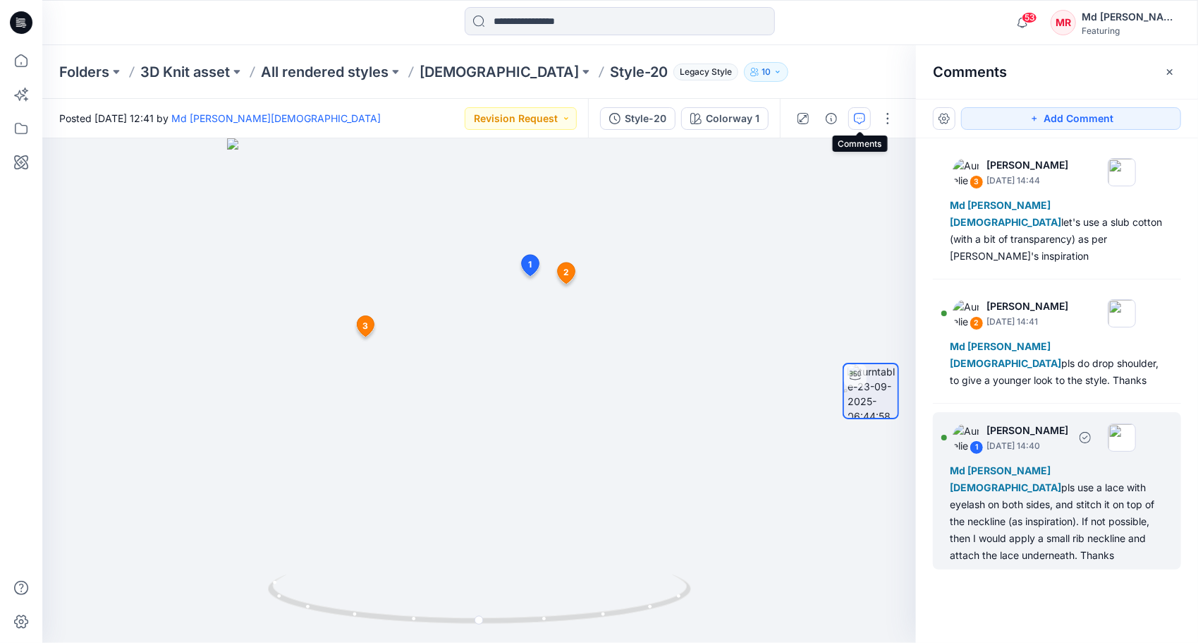
click at [978, 440] on div "1" at bounding box center [977, 447] width 14 height 14
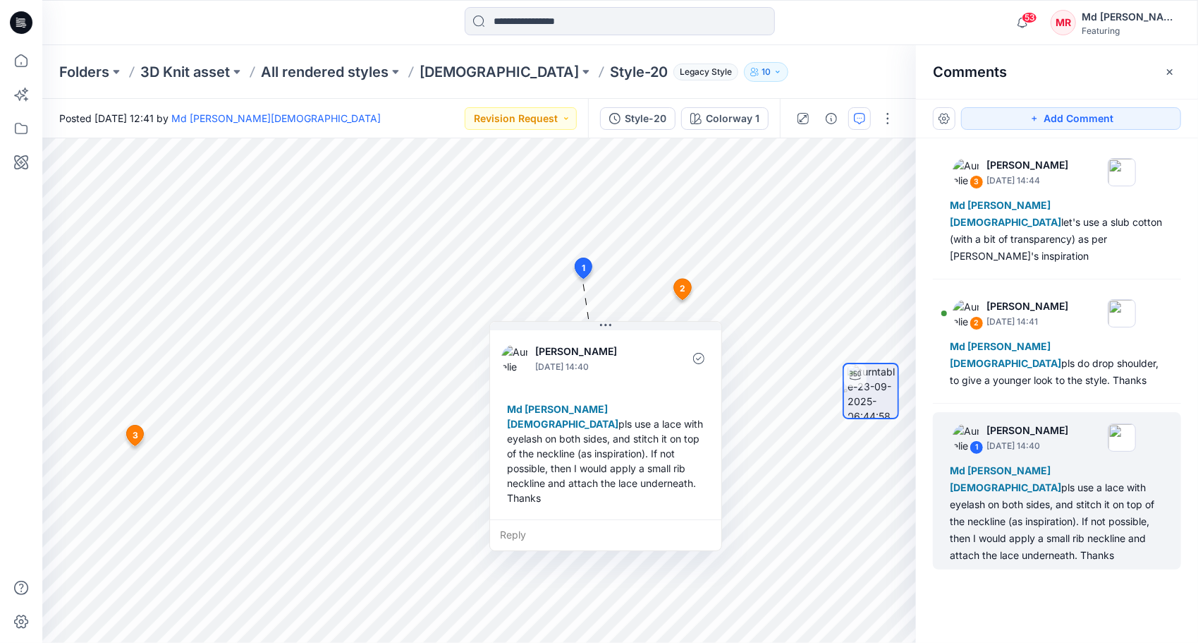
click at [811, 68] on div "Folders 3D Knit asset All rendered styles [DEMOGRAPHIC_DATA] Style-20 Legacy St…" at bounding box center [565, 72] width 1012 height 20
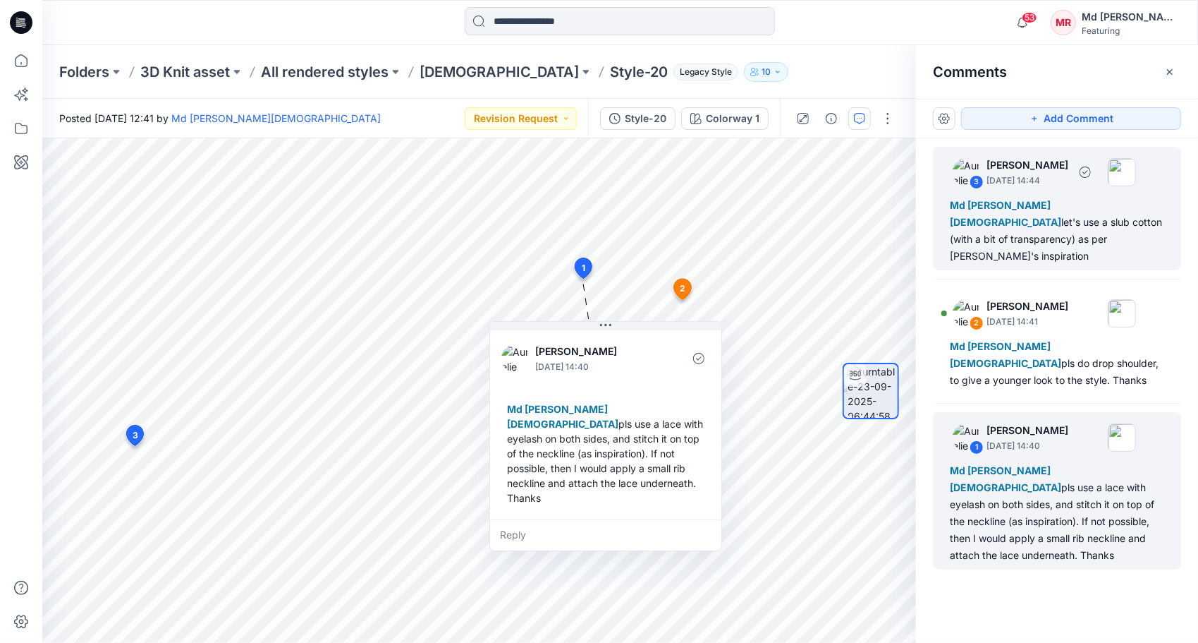
click at [1042, 208] on div "Md [PERSON_NAME][DEMOGRAPHIC_DATA] let's use a slub cotton (with a bit of trans…" at bounding box center [1057, 231] width 214 height 68
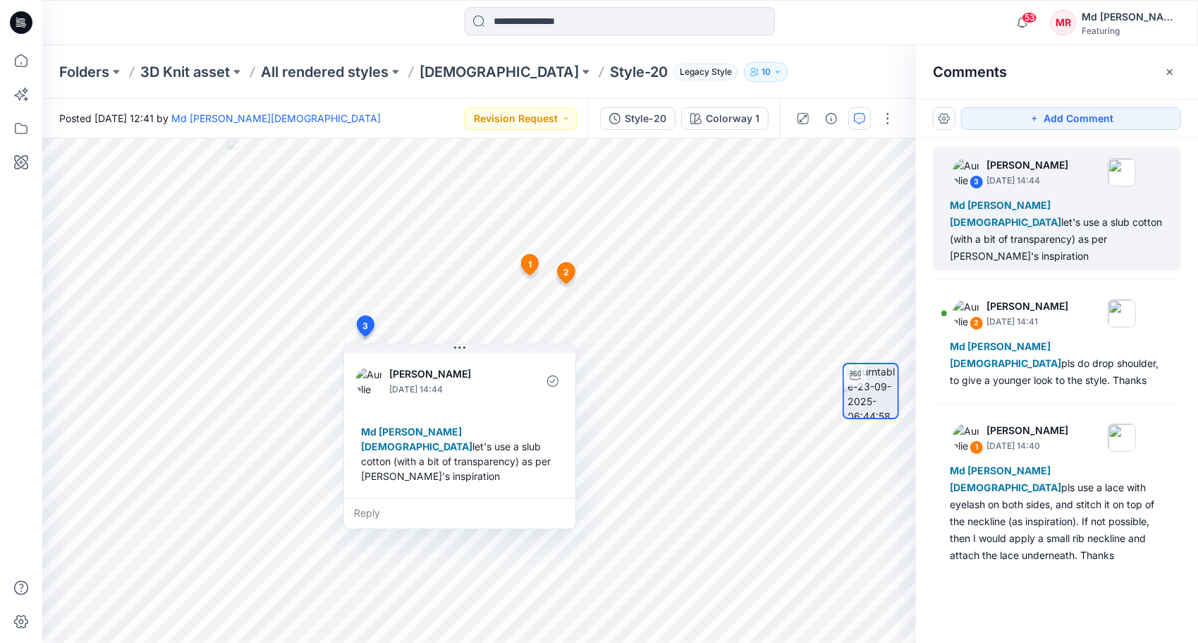
click at [786, 63] on div "Folders 3D Knit asset All rendered styles [DEMOGRAPHIC_DATA] Style-20 Legacy St…" at bounding box center [565, 72] width 1012 height 20
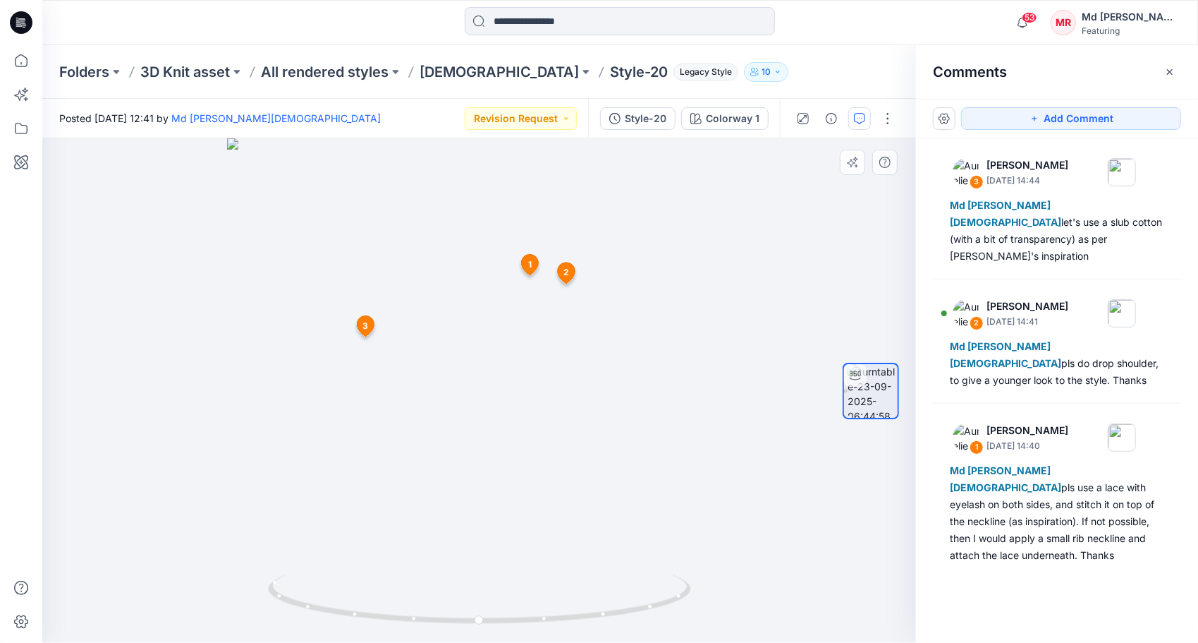
click at [367, 329] on span "3" at bounding box center [366, 326] width 6 height 13
click at [371, 332] on icon at bounding box center [366, 325] width 18 height 21
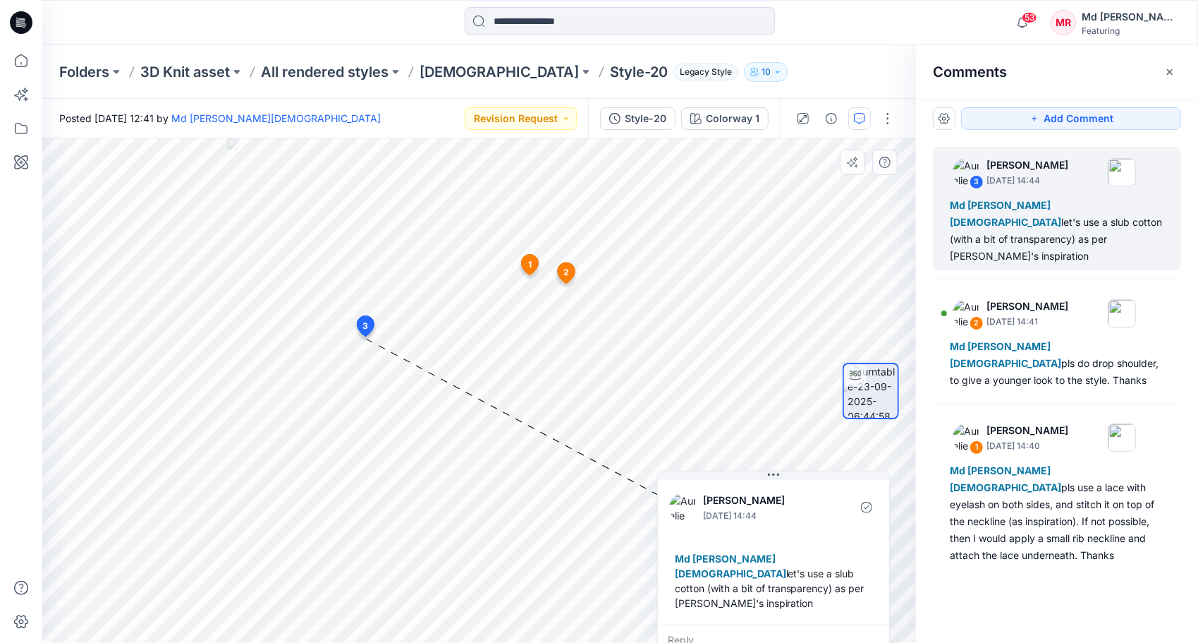
drag, startPoint x: 478, startPoint y: 350, endPoint x: 792, endPoint y: 519, distance: 356.6
click at [792, 519] on div "[PERSON_NAME] [DATE] 14:44 Md [PERSON_NAME][DEMOGRAPHIC_DATA] let's use a slub …" at bounding box center [773, 562] width 233 height 185
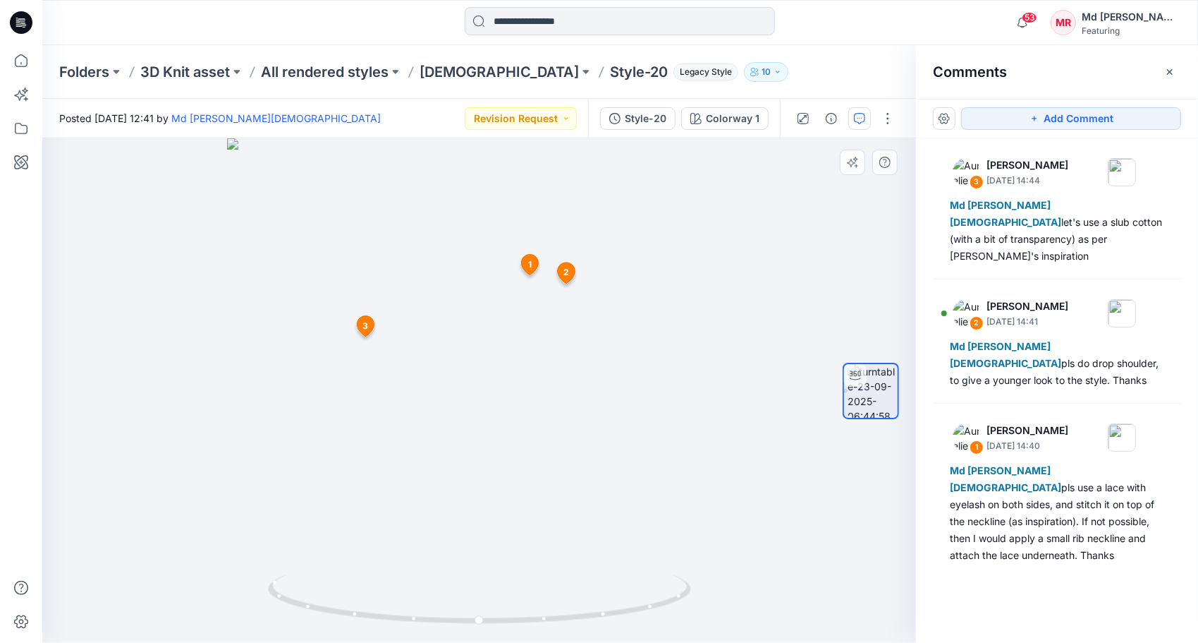
click at [568, 276] on span "2" at bounding box center [567, 272] width 6 height 13
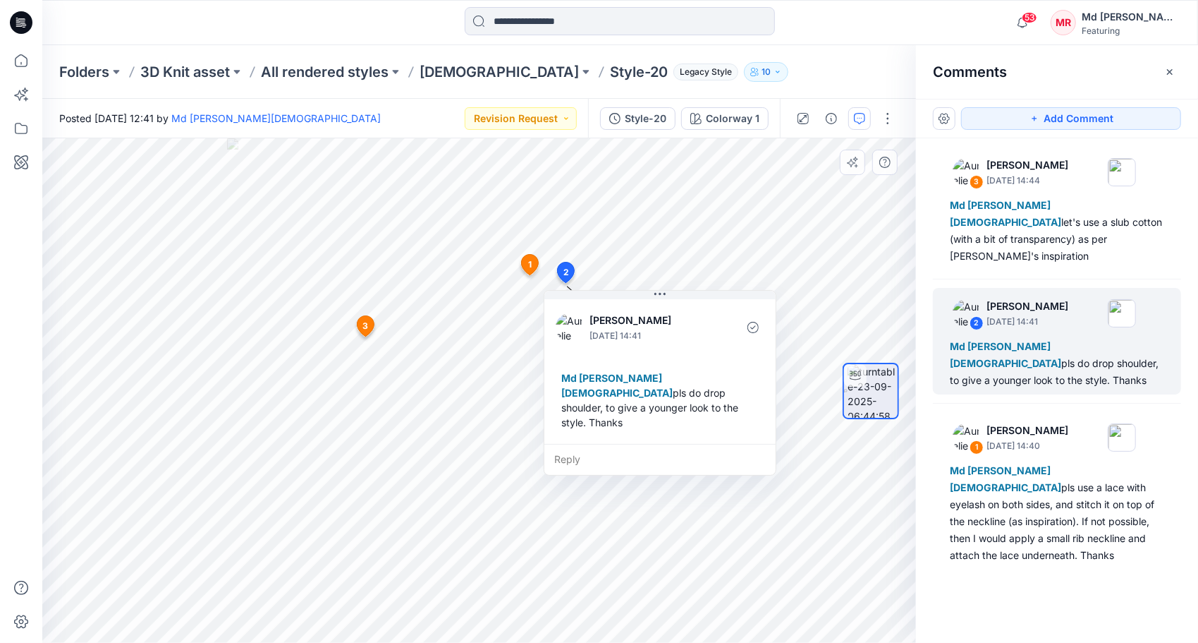
click at [528, 260] on icon at bounding box center [530, 265] width 17 height 20
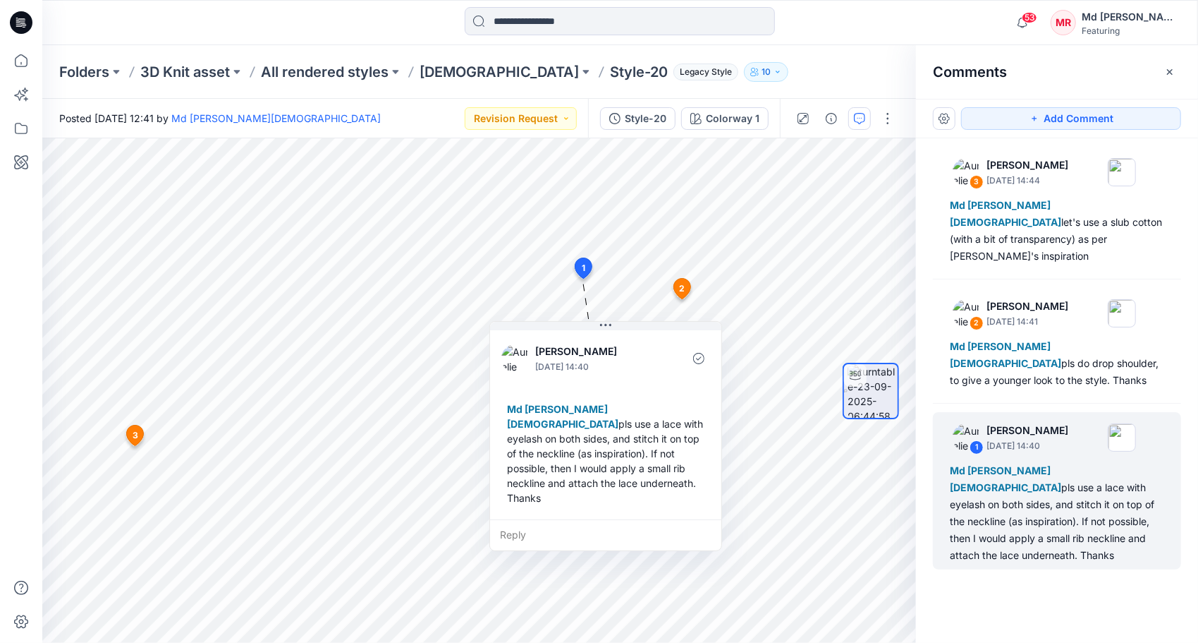
click at [762, 65] on div "Folders 3D Knit asset All rendered styles [DEMOGRAPHIC_DATA] Style-20 Legacy St…" at bounding box center [565, 72] width 1012 height 20
click at [780, 80] on div "Folders 3D Knit asset All rendered styles [DEMOGRAPHIC_DATA] Style-20 Legacy St…" at bounding box center [565, 72] width 1012 height 20
click at [682, 286] on span "2" at bounding box center [682, 288] width 6 height 13
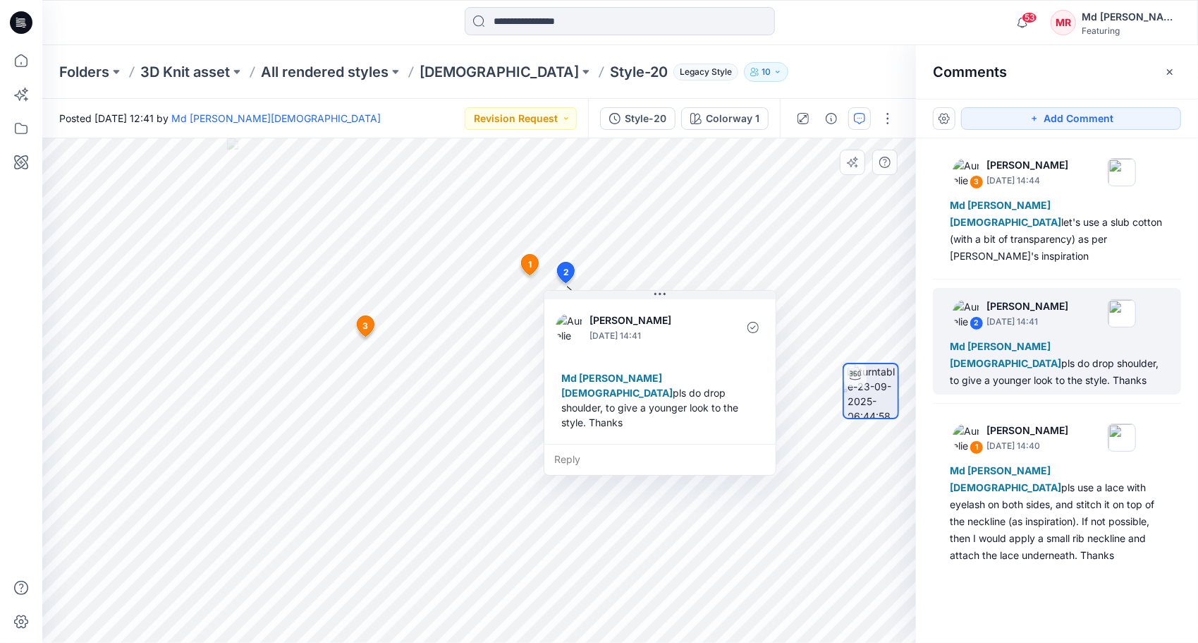
click at [368, 326] on icon at bounding box center [365, 326] width 17 height 20
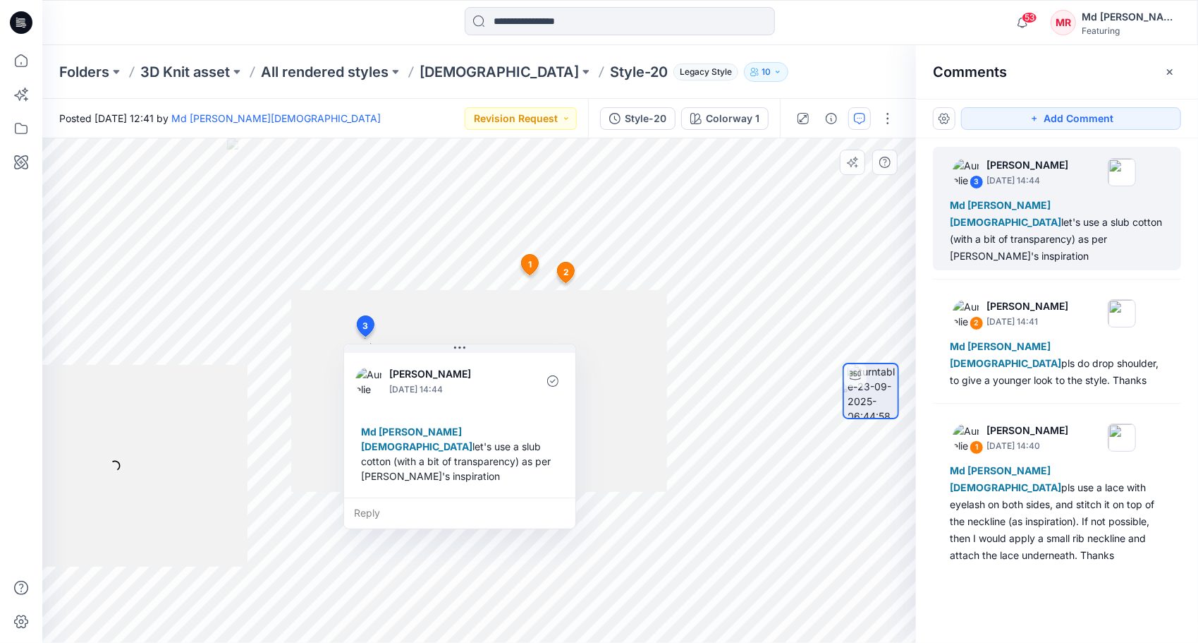
click at [532, 264] on icon at bounding box center [530, 265] width 17 height 20
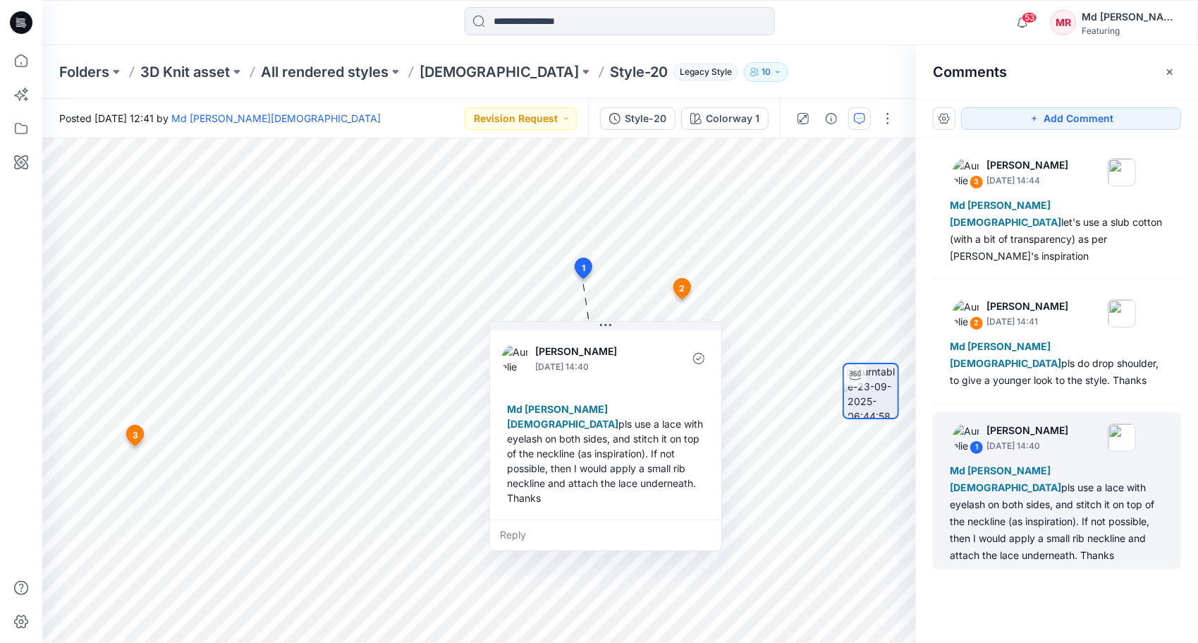
click at [817, 63] on div "Folders 3D Knit asset All rendered styles [DEMOGRAPHIC_DATA] Style-20 Legacy St…" at bounding box center [565, 72] width 1012 height 20
click at [329, 77] on p "All rendered styles" at bounding box center [325, 72] width 128 height 20
